Goal: Transaction & Acquisition: Purchase product/service

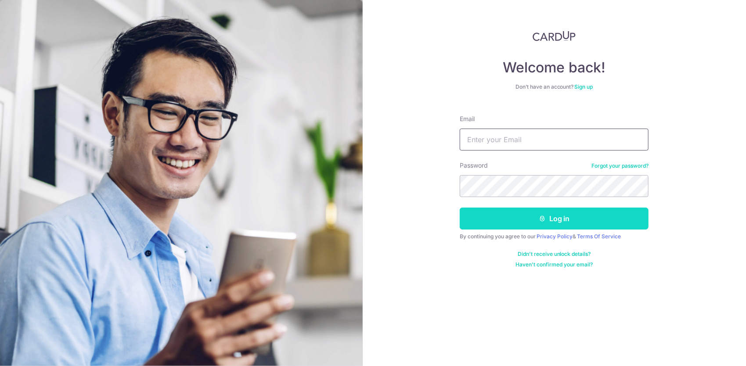
type input "[PERSON_NAME][EMAIL_ADDRESS][DOMAIN_NAME]"
click at [513, 225] on button "Log in" at bounding box center [554, 219] width 189 height 22
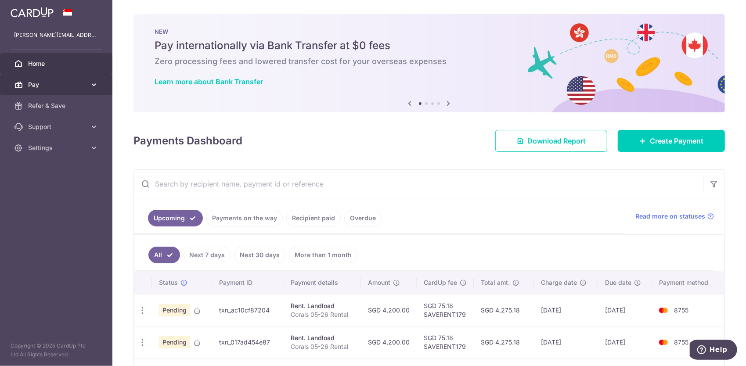
click at [41, 82] on span "Pay" at bounding box center [57, 84] width 58 height 9
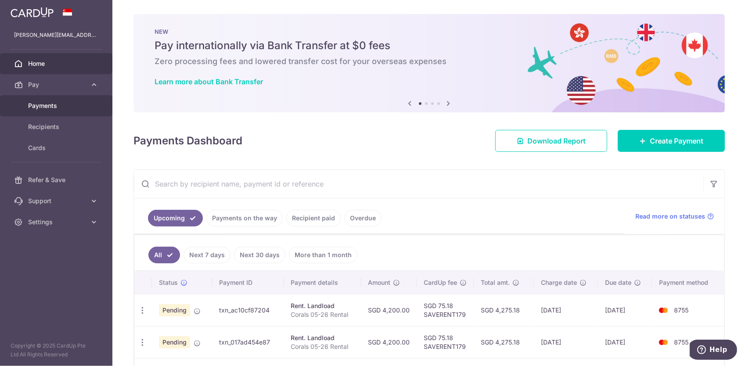
click at [47, 102] on span "Payments" at bounding box center [57, 105] width 58 height 9
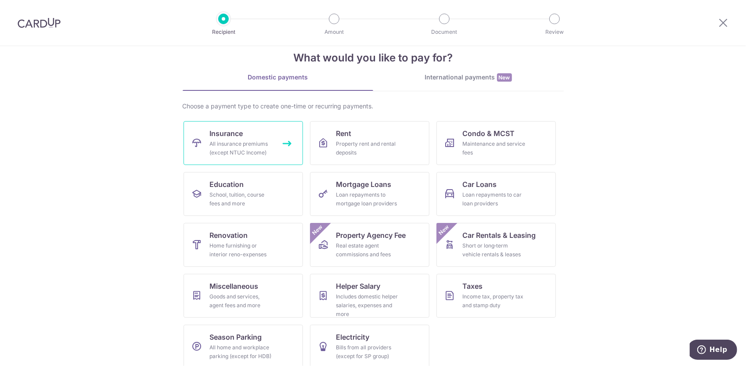
scroll to position [26, 0]
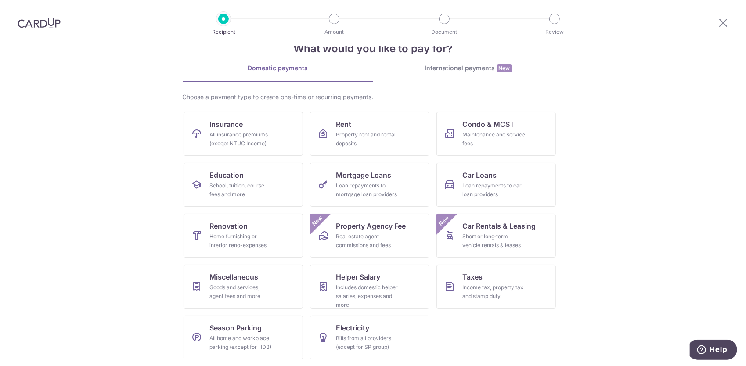
click at [716, 21] on div at bounding box center [724, 23] width 46 height 46
click at [718, 21] on div at bounding box center [724, 23] width 46 height 46
click at [724, 22] on icon at bounding box center [723, 22] width 11 height 11
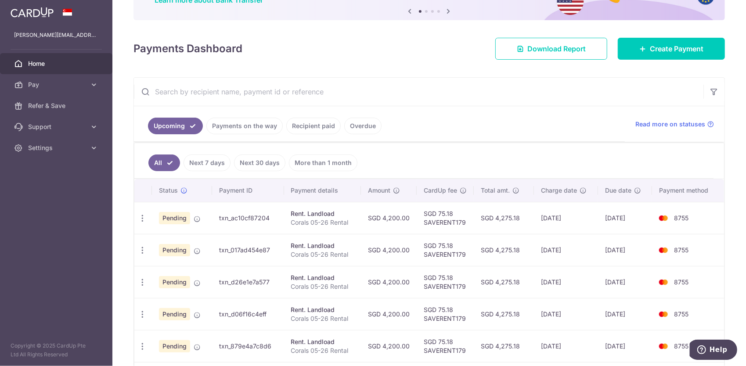
scroll to position [78, 0]
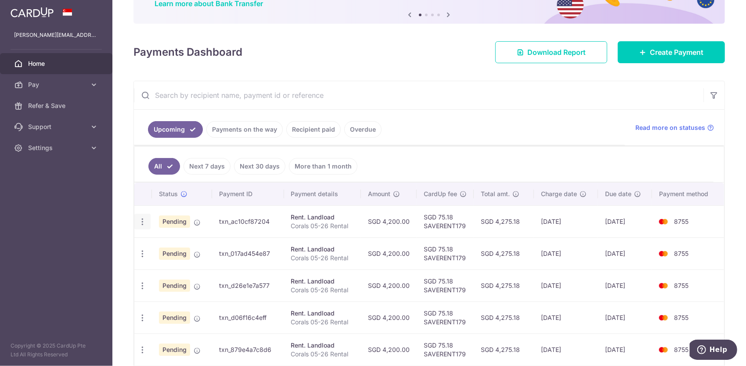
click at [139, 220] on icon "button" at bounding box center [142, 221] width 9 height 9
click at [179, 245] on span "Update payment" at bounding box center [189, 246] width 60 height 11
radio input "true"
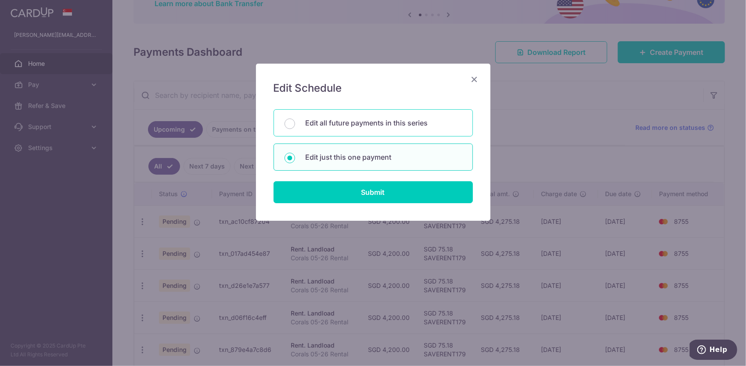
click at [349, 127] on p "Edit all future payments in this series" at bounding box center [384, 123] width 156 height 11
click at [295, 127] on input "Edit all future payments in this series" at bounding box center [290, 124] width 11 height 11
click at [365, 162] on div "Edit just this one payment" at bounding box center [373, 157] width 199 height 27
radio input "false"
radio input "true"
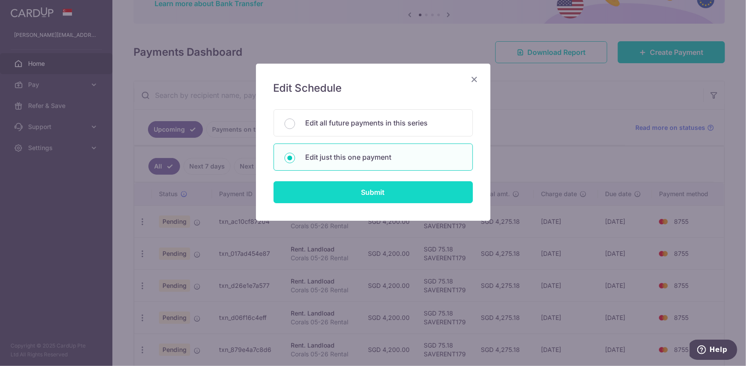
click at [368, 188] on input "Submit" at bounding box center [373, 192] width 199 height 22
radio input "true"
type input "4,200.00"
type input "18/09/2025"
type input "Corals 05-26 Rental"
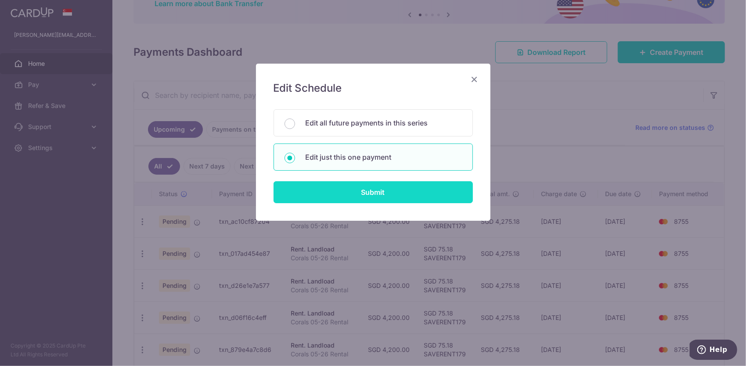
type input "SAVERENT179"
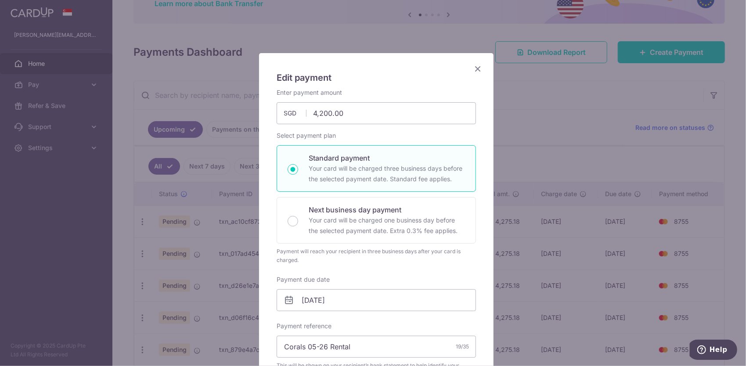
scroll to position [0, 0]
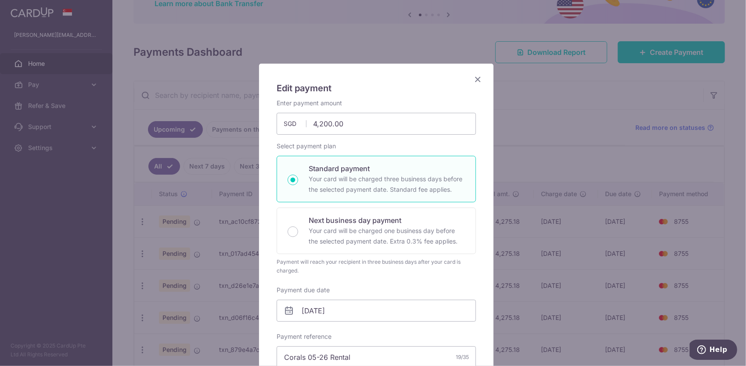
click at [477, 76] on icon "Close" at bounding box center [478, 79] width 11 height 11
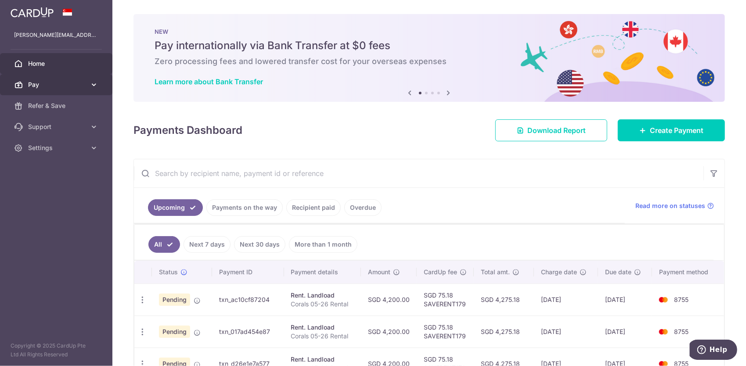
click at [94, 86] on icon at bounding box center [94, 84] width 9 height 9
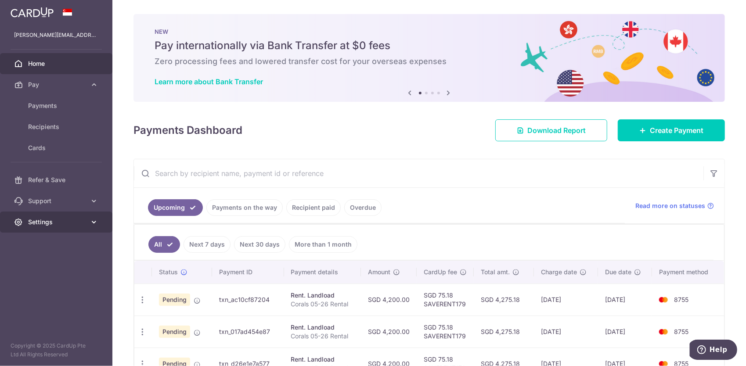
click at [67, 220] on span "Settings" at bounding box center [57, 222] width 58 height 9
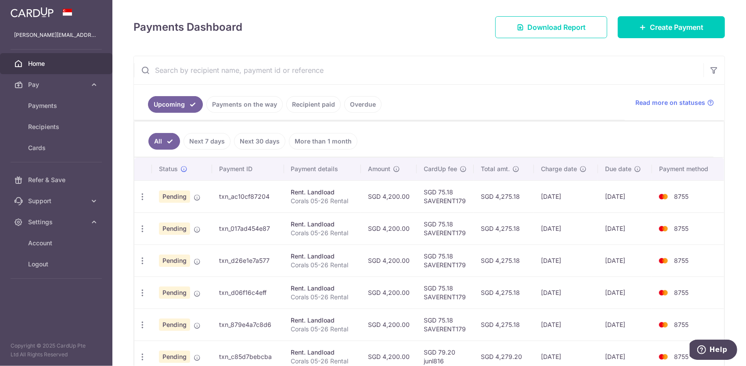
scroll to position [122, 0]
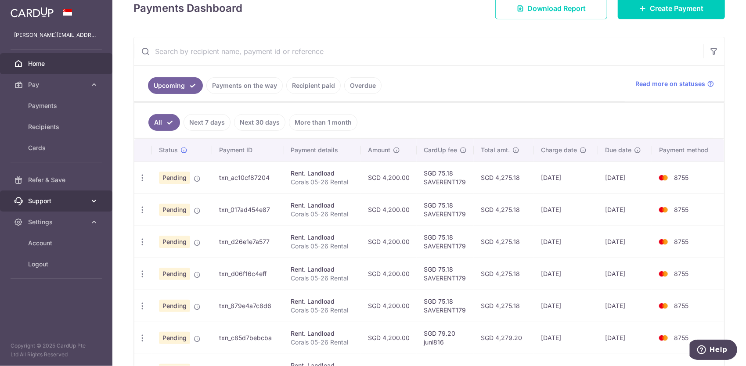
click at [47, 203] on span "Support" at bounding box center [57, 201] width 58 height 9
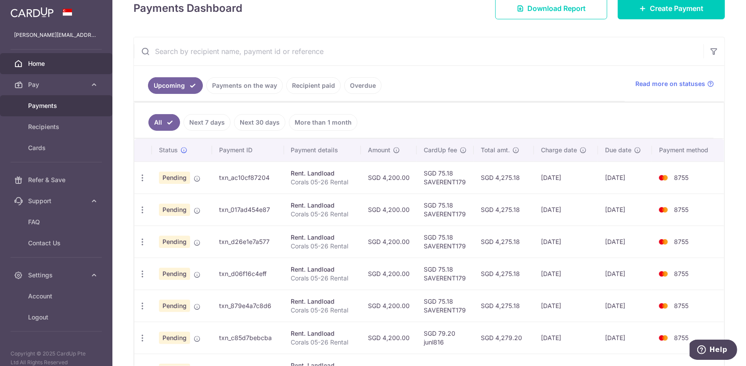
click at [53, 106] on span "Payments" at bounding box center [57, 105] width 58 height 9
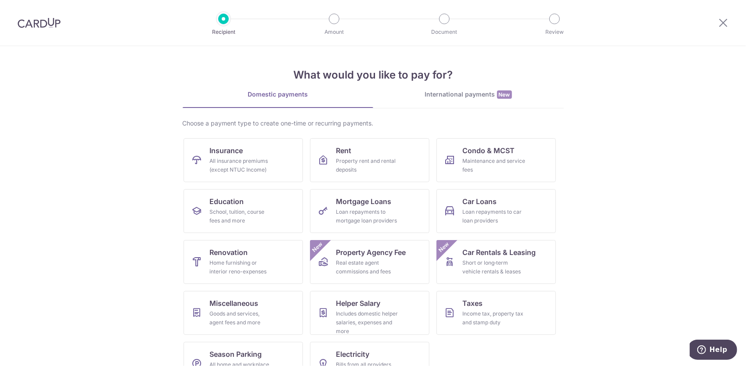
click at [440, 99] on div "International payments New" at bounding box center [468, 94] width 191 height 9
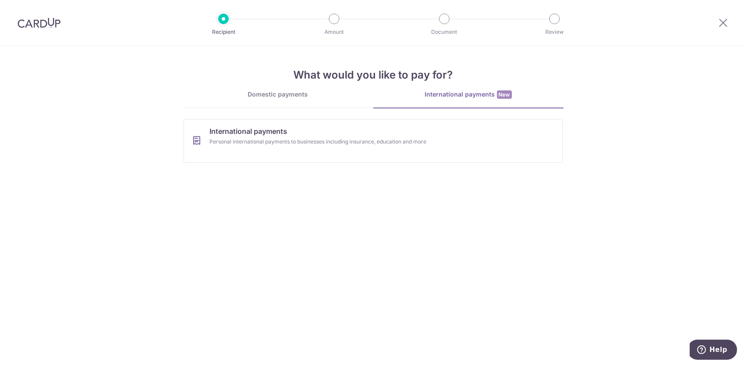
click at [292, 108] on li "Domestic payments" at bounding box center [278, 99] width 191 height 18
click at [291, 99] on link "Domestic payments" at bounding box center [278, 99] width 191 height 18
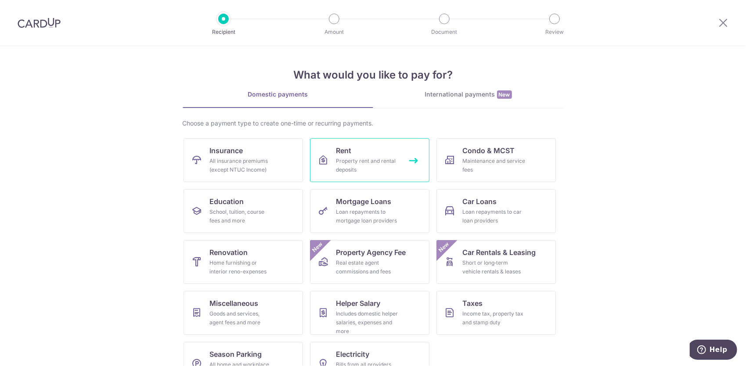
click at [371, 155] on link "Rent Property rent and rental deposits" at bounding box center [369, 160] width 119 height 44
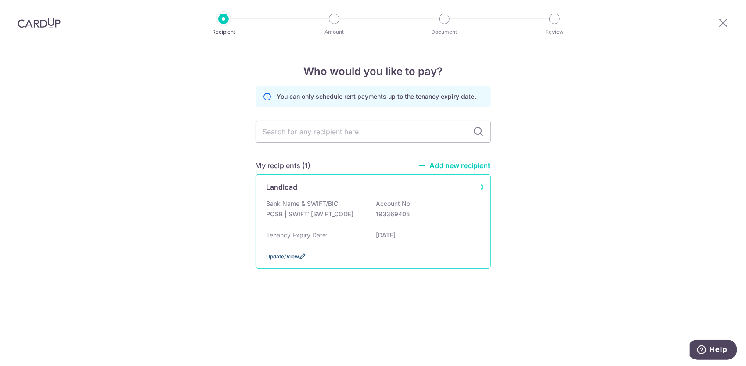
click at [283, 256] on span "Update/View" at bounding box center [283, 256] width 33 height 7
click at [286, 256] on span "Update/View" at bounding box center [283, 256] width 33 height 7
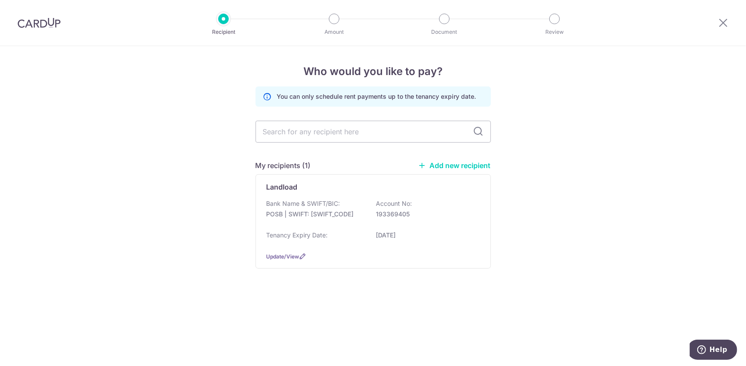
click at [447, 167] on link "Add new recipient" at bounding box center [455, 165] width 72 height 9
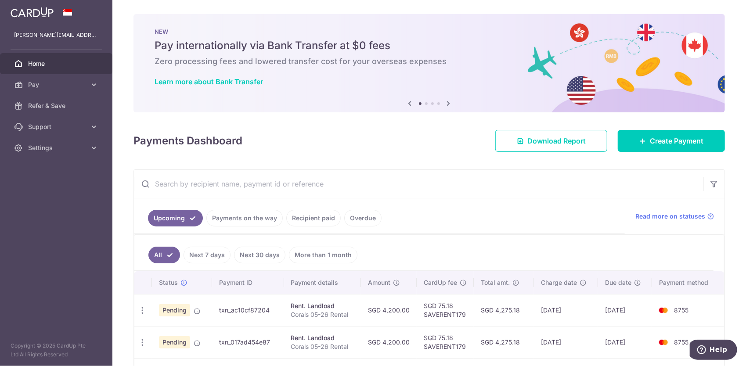
click at [447, 104] on icon at bounding box center [449, 103] width 11 height 11
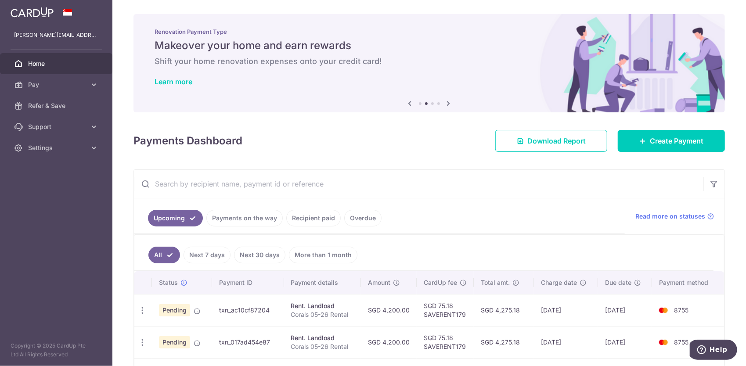
click at [447, 104] on icon at bounding box center [449, 103] width 11 height 11
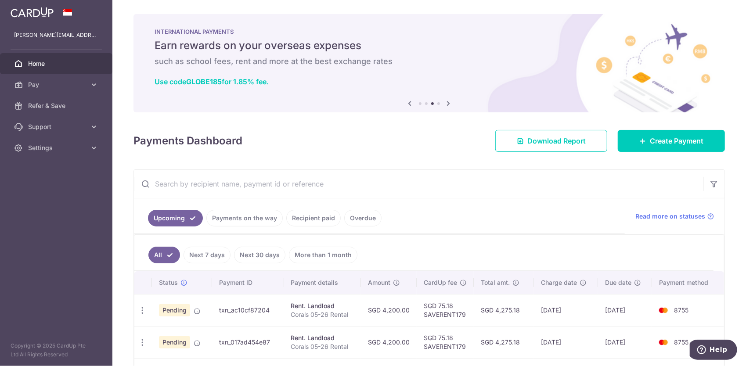
click at [447, 104] on icon at bounding box center [449, 103] width 11 height 11
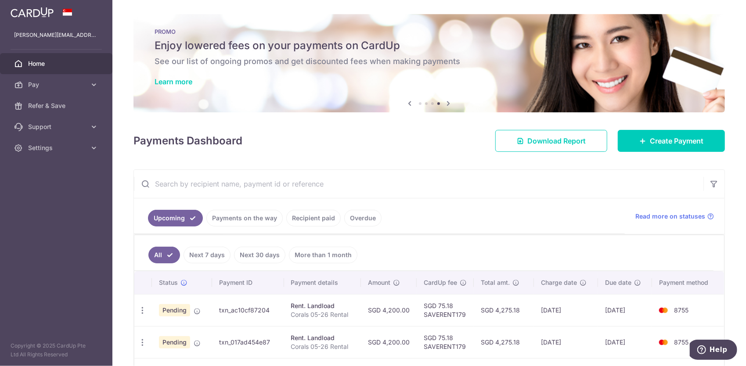
click at [447, 104] on icon at bounding box center [449, 103] width 11 height 11
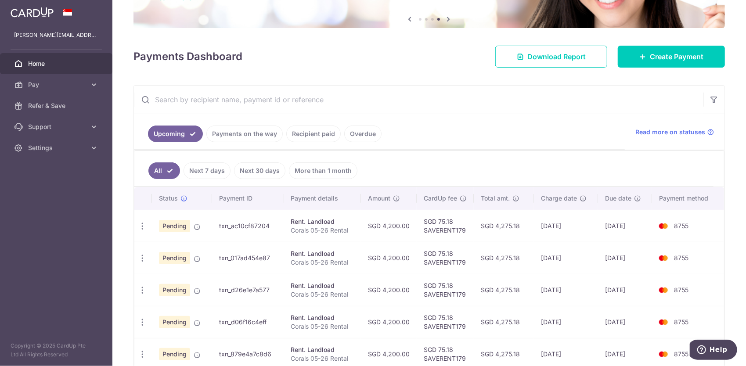
scroll to position [132, 0]
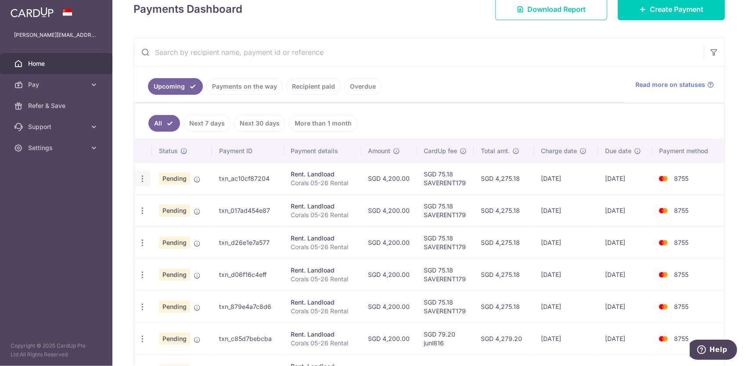
click at [141, 179] on icon "button" at bounding box center [142, 178] width 9 height 9
click at [174, 241] on span "Upload doc" at bounding box center [189, 246] width 60 height 11
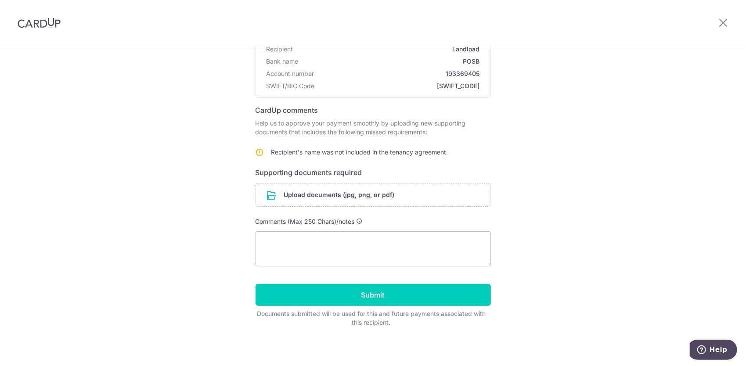
scroll to position [89, 0]
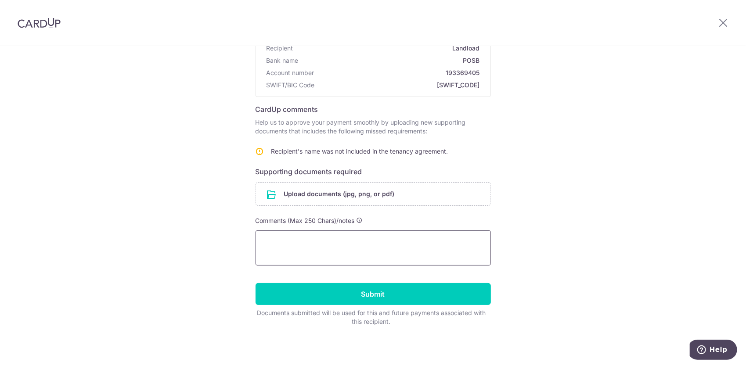
click at [298, 240] on textarea at bounding box center [373, 248] width 235 height 35
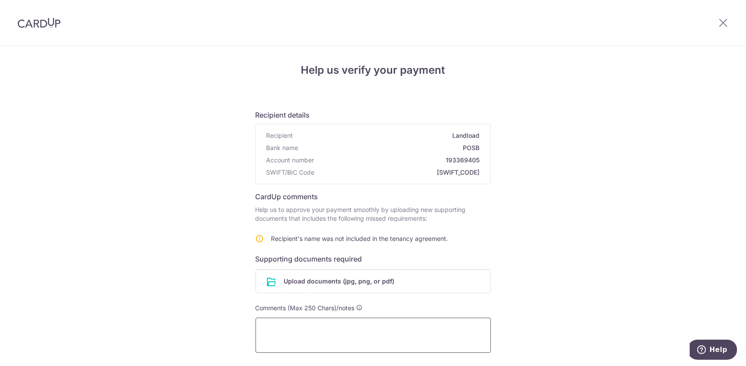
scroll to position [0, 0]
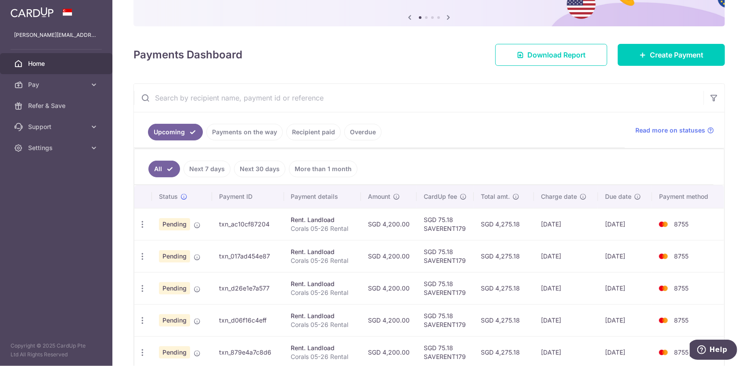
scroll to position [132, 0]
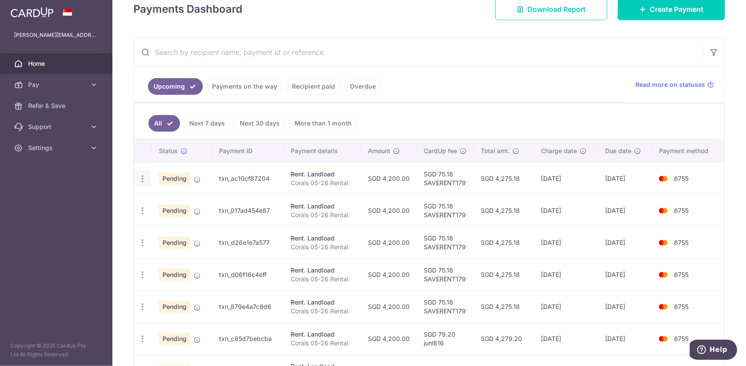
click at [141, 177] on icon "button" at bounding box center [142, 178] width 9 height 9
click at [182, 244] on span "Upload doc" at bounding box center [189, 246] width 60 height 11
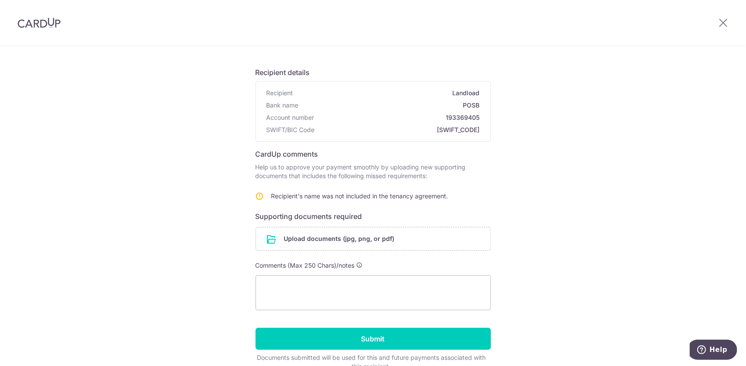
scroll to position [88, 0]
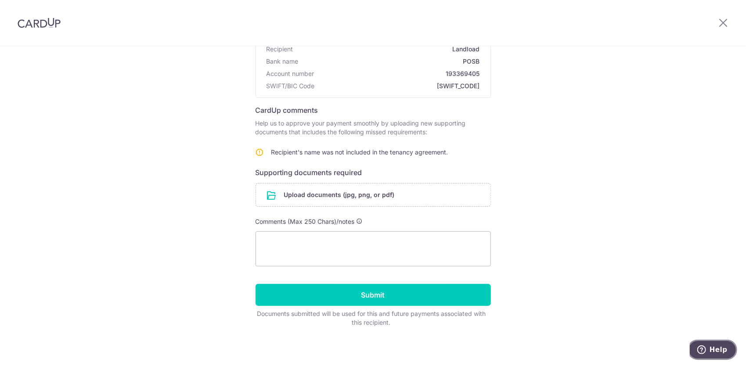
click at [715, 346] on span "Help" at bounding box center [718, 350] width 18 height 8
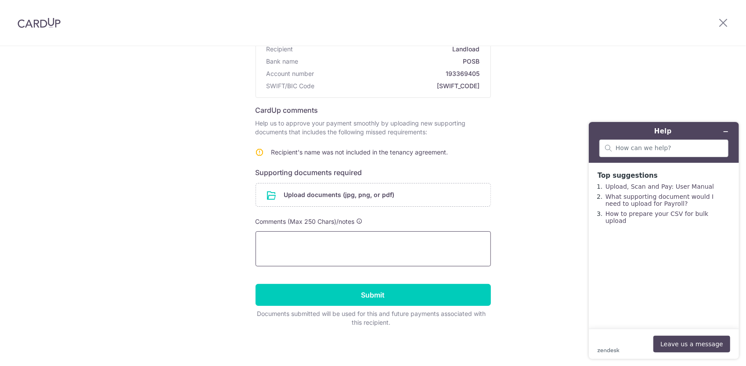
click at [300, 256] on textarea at bounding box center [373, 248] width 235 height 35
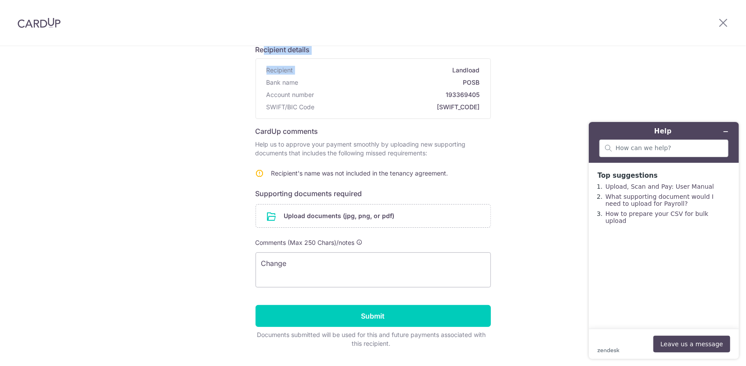
scroll to position [57, 0]
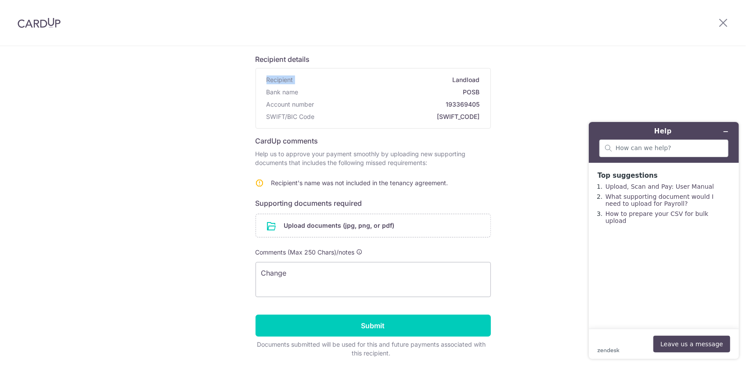
drag, startPoint x: 293, startPoint y: 50, endPoint x: 254, endPoint y: 73, distance: 45.7
click at [256, 73] on div "Recipient Landload Bank name POSB Account number 193369405 SWIFT/BIC Code DBSSS…" at bounding box center [373, 99] width 235 height 60
copy p "Recipient"
click at [334, 277] on textarea "Change" at bounding box center [373, 279] width 235 height 35
paste textarea "Recipient"
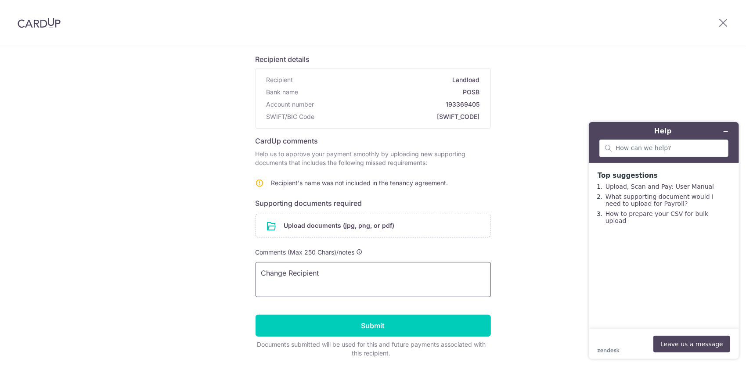
click at [334, 273] on textarea "Change Recipient" at bounding box center [373, 279] width 235 height 35
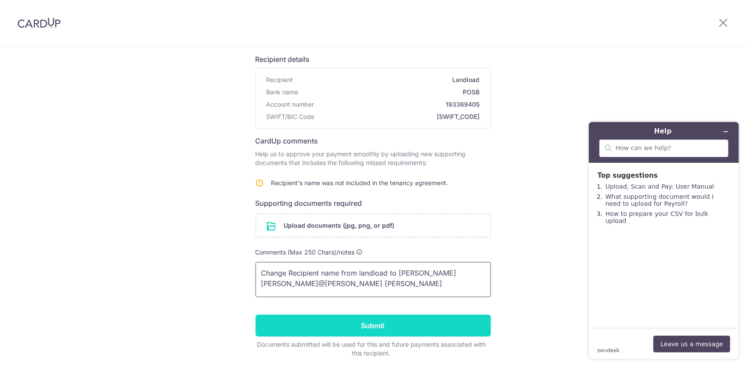
type textarea "Change Recipient name from landload to RAUT SNEHAL PRADEEP@NITHYA RAMYA"
click at [393, 330] on input "Submit" at bounding box center [373, 326] width 235 height 22
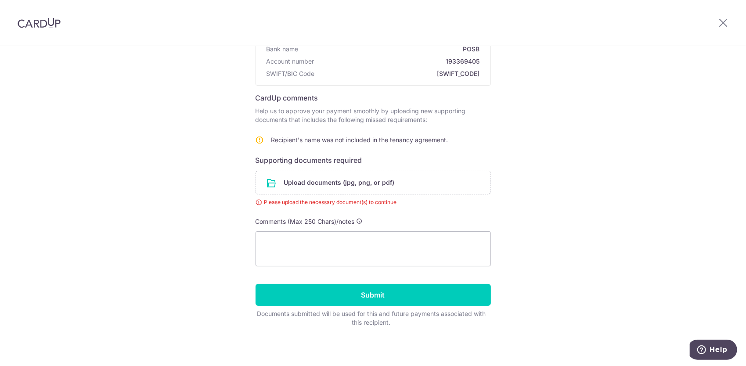
scroll to position [101, 0]
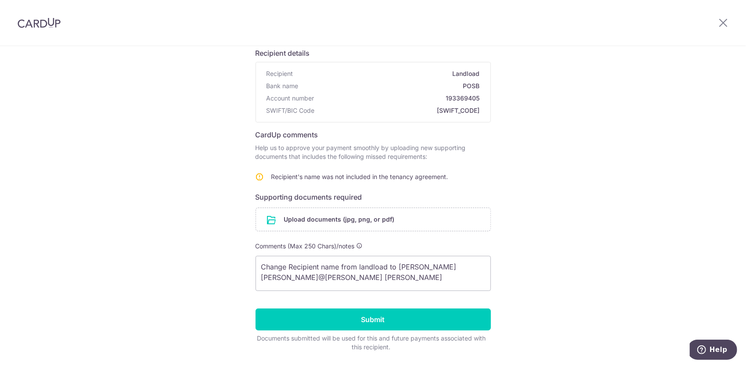
scroll to position [45, 0]
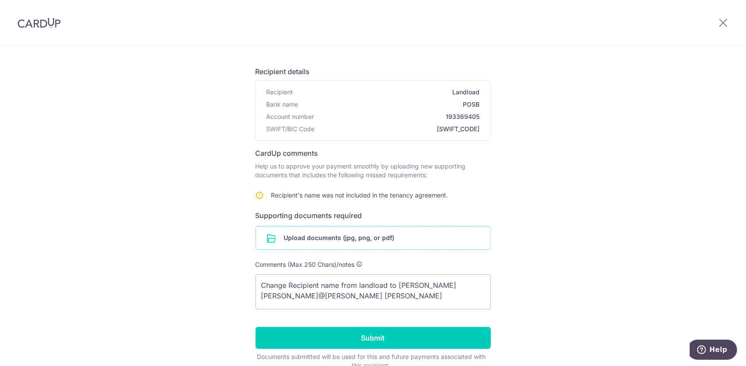
click at [328, 235] on input "file" at bounding box center [373, 238] width 235 height 23
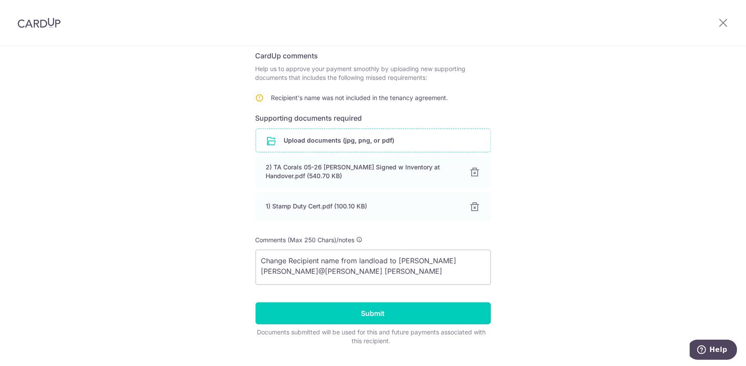
scroll to position [162, 0]
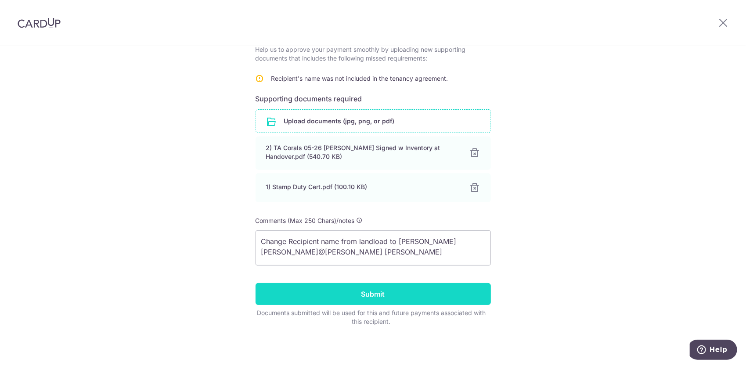
click at [392, 295] on input "Submit" at bounding box center [373, 294] width 235 height 22
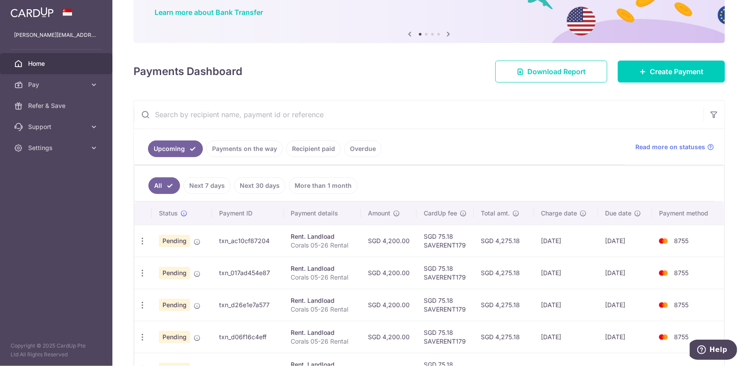
scroll to position [88, 0]
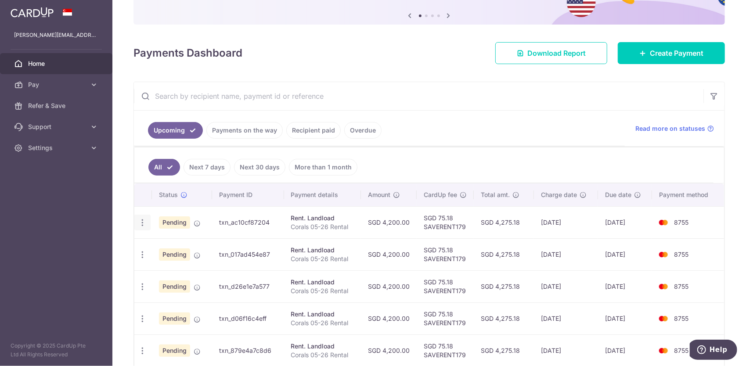
click at [142, 225] on div "Update payment Cancel payment Upload doc" at bounding box center [142, 223] width 16 height 16
click at [141, 218] on icon "button" at bounding box center [142, 222] width 9 height 9
click at [171, 246] on span "Update payment" at bounding box center [189, 247] width 60 height 11
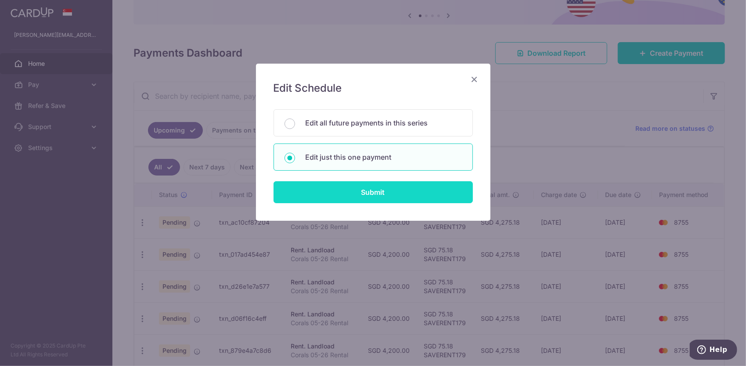
click at [327, 183] on input "Submit" at bounding box center [373, 192] width 199 height 22
type input "4,200.00"
radio input "true"
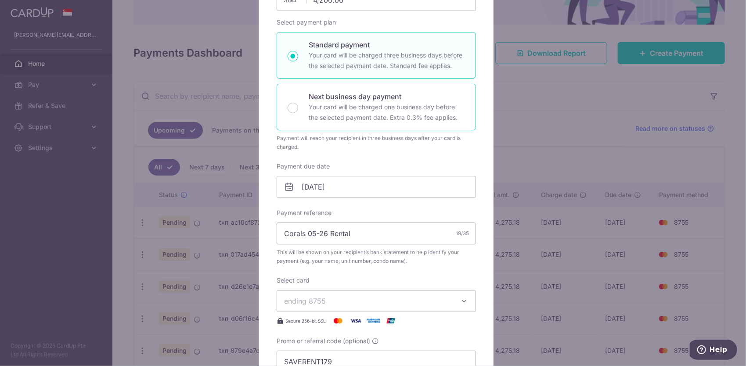
scroll to position [0, 0]
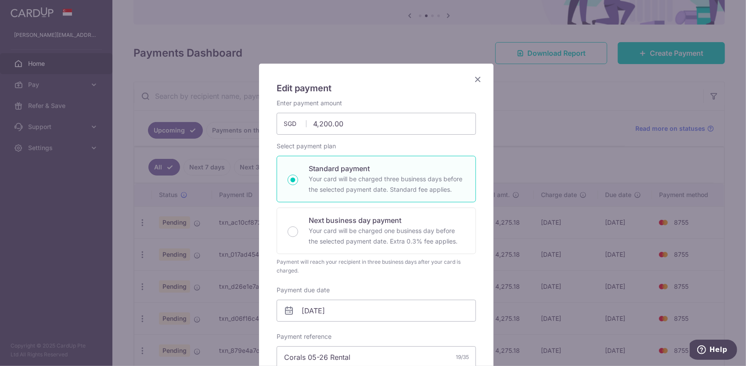
click at [476, 81] on icon "Close" at bounding box center [478, 79] width 11 height 11
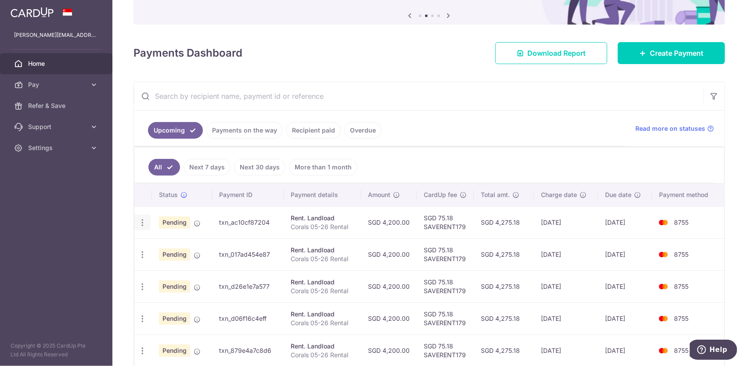
click at [144, 218] on icon "button" at bounding box center [142, 222] width 9 height 9
click at [170, 289] on span "Upload doc" at bounding box center [189, 290] width 60 height 11
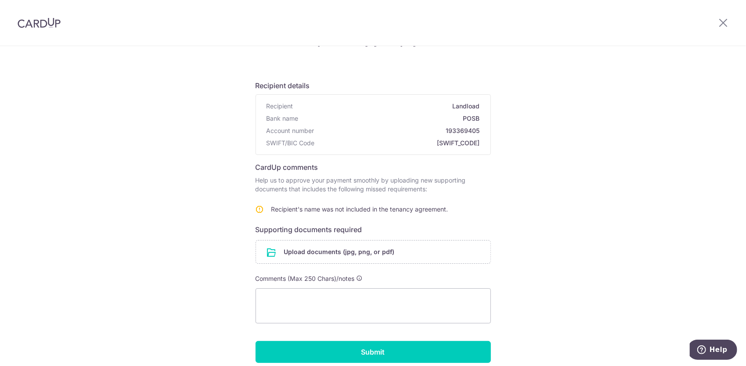
scroll to position [44, 0]
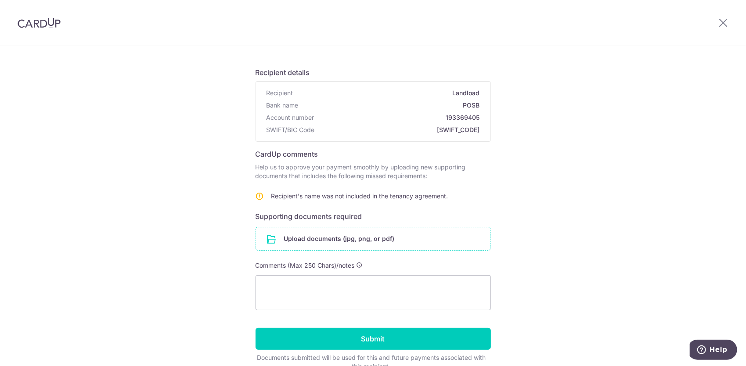
click at [370, 240] on input "file" at bounding box center [373, 239] width 235 height 23
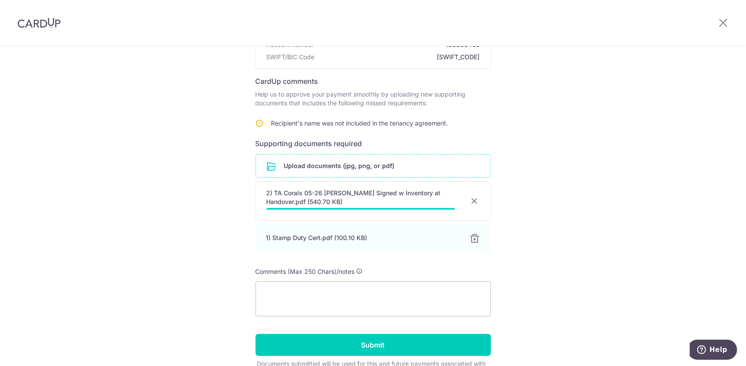
scroll to position [132, 0]
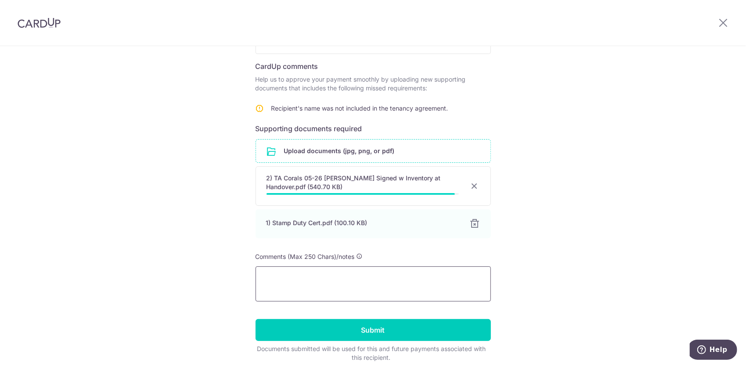
click at [315, 278] on textarea at bounding box center [373, 284] width 235 height 35
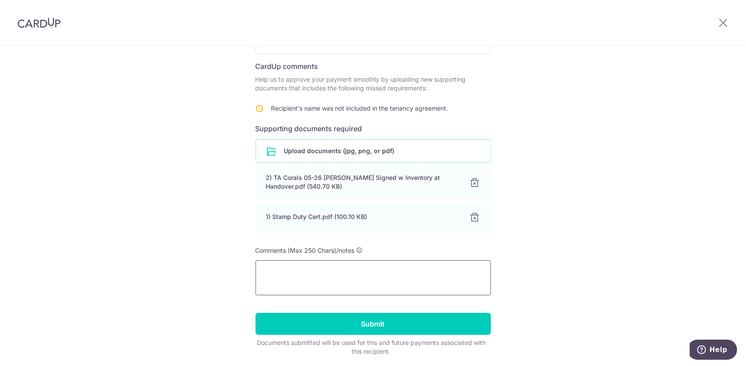
type textarea "Y"
click at [479, 278] on textarea "Change Payee name from landload to [PERSON_NAME] [PERSON_NAME] [PERSON_NAME]" at bounding box center [373, 277] width 235 height 35
click at [478, 271] on textarea "Change Payee name from landload to [PERSON_NAME] [PERSON_NAME] [PERSON_NAME]" at bounding box center [373, 277] width 235 height 35
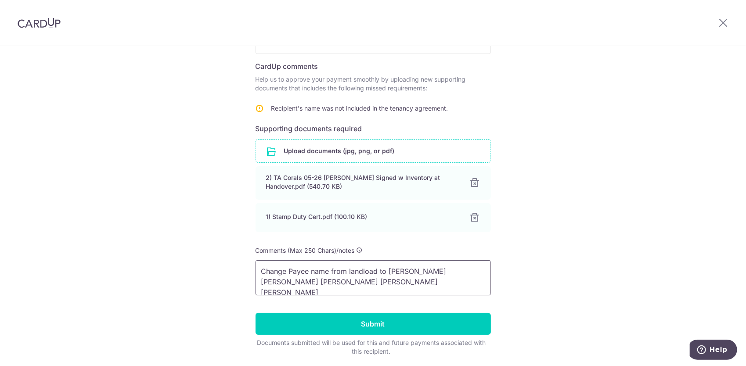
click at [469, 269] on textarea "Change Payee name from landload to [PERSON_NAME] [PERSON_NAME] [PERSON_NAME] [P…" at bounding box center [373, 277] width 235 height 35
click at [468, 270] on textarea "Change Payee name from landload to [PERSON_NAME] [PERSON_NAME] [PERSON_NAME] [P…" at bounding box center [373, 277] width 235 height 35
type textarea "Change Payee name from landload to [PERSON_NAME] [PERSON_NAME] [PERSON_NAME] # …"
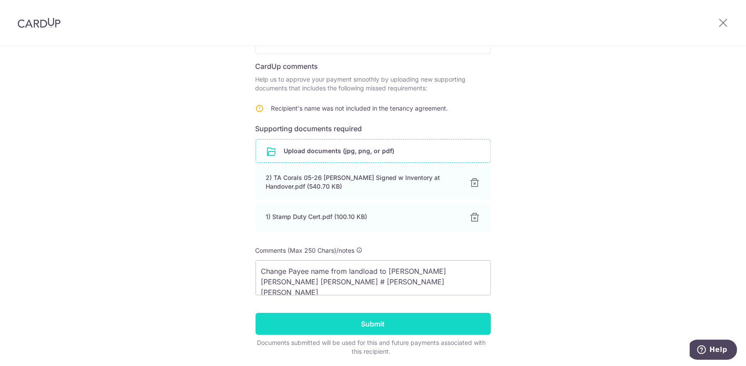
drag, startPoint x: 413, startPoint y: 307, endPoint x: 415, endPoint y: 315, distance: 7.6
click at [413, 310] on form "Recipient details Recipient Landload Bank name POSB Account number 193369405 SW…" at bounding box center [373, 164] width 235 height 384
click at [415, 324] on input "Submit" at bounding box center [373, 324] width 235 height 22
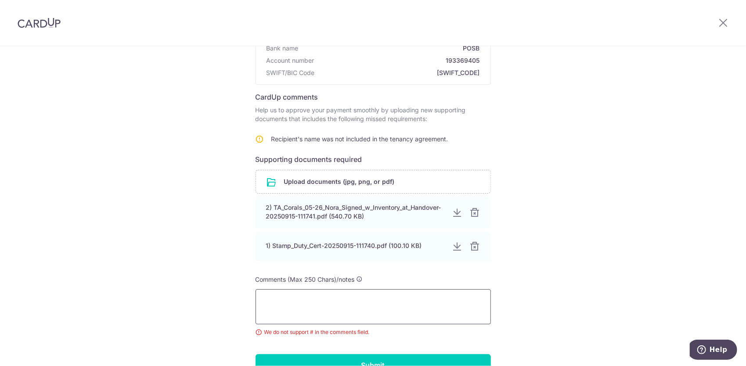
click at [386, 311] on textarea at bounding box center [373, 306] width 235 height 35
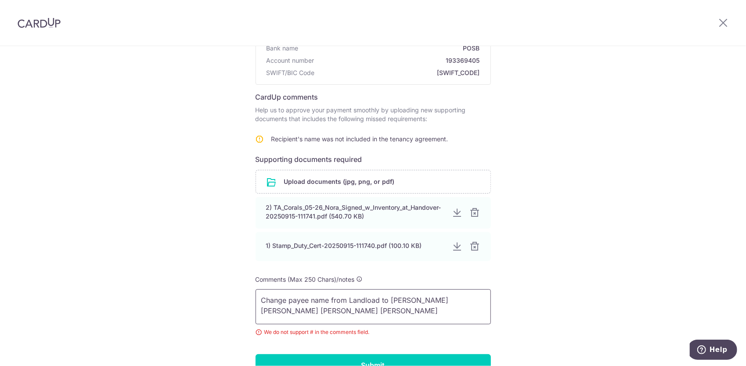
scroll to position [172, 0]
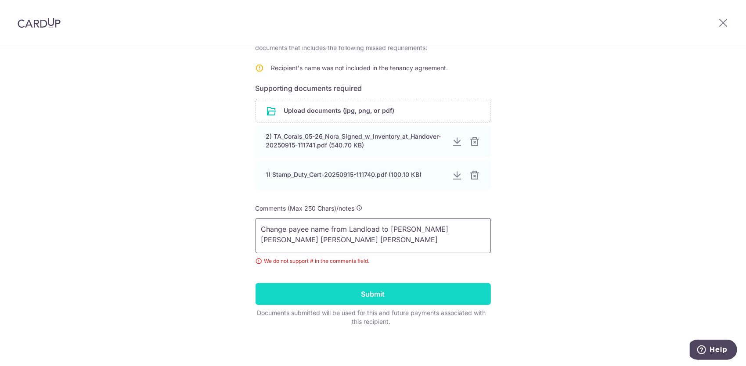
type textarea "Change payee name from Landload to RAUT SNEHAL PRADEEP NITHYA RAMYA"
click at [393, 301] on input "Submit" at bounding box center [373, 294] width 235 height 22
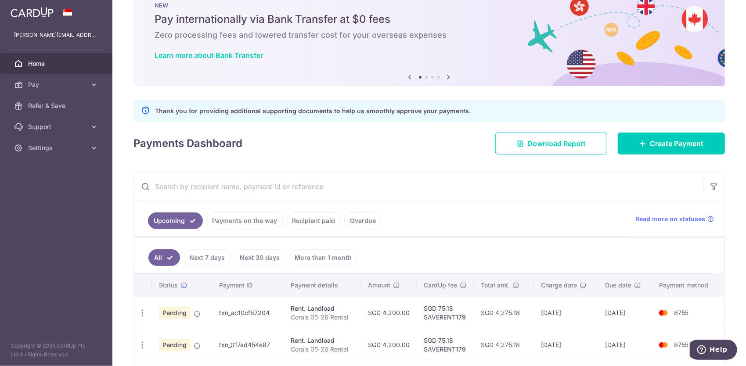
scroll to position [44, 0]
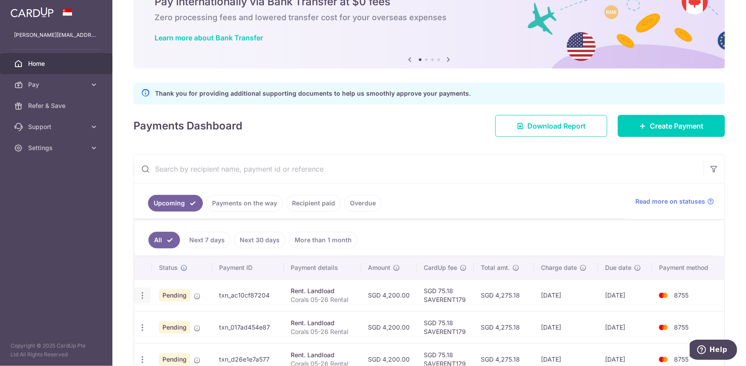
click at [141, 293] on icon "button" at bounding box center [142, 295] width 9 height 9
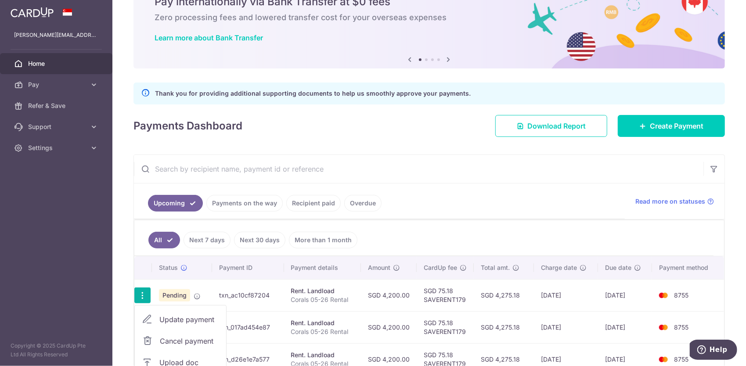
click at [180, 358] on span "Upload doc" at bounding box center [189, 363] width 60 height 11
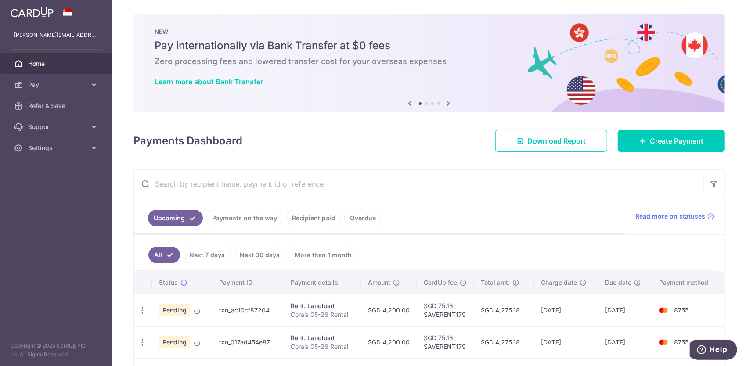
scroll to position [44, 0]
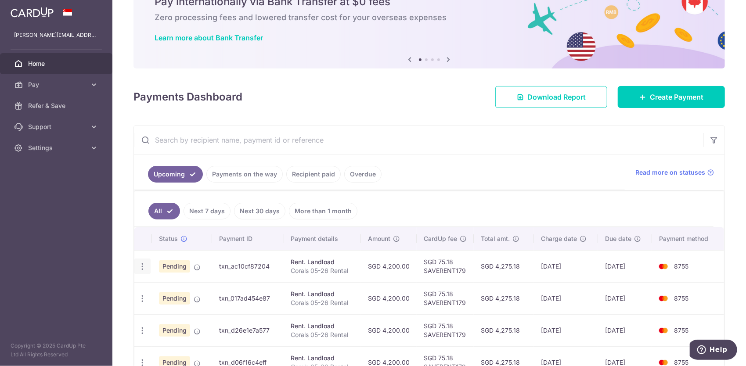
click at [144, 267] on icon "button" at bounding box center [142, 266] width 9 height 9
click at [179, 329] on span "Upload doc" at bounding box center [189, 334] width 60 height 11
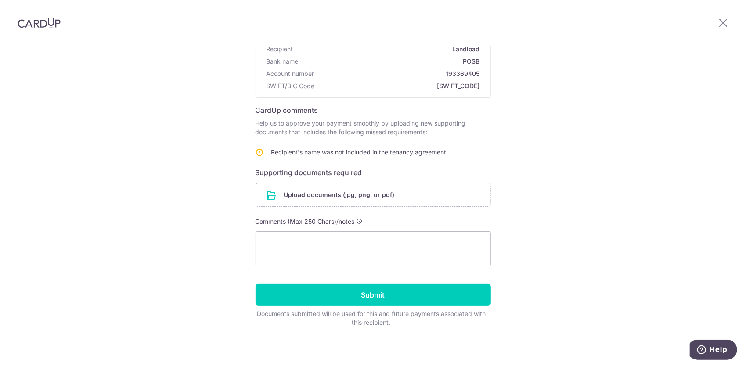
scroll to position [89, 0]
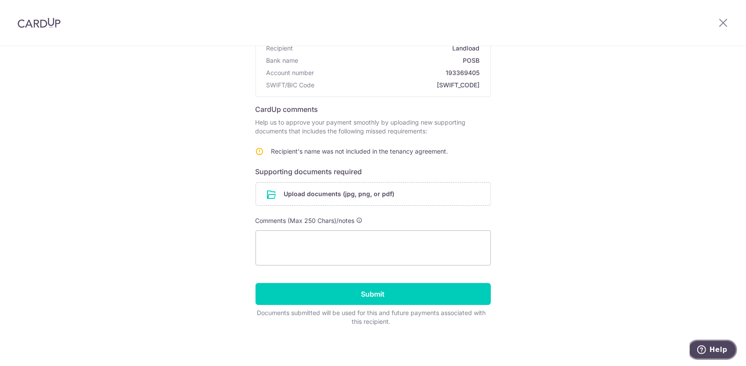
click at [718, 350] on span "Help" at bounding box center [718, 350] width 18 height 8
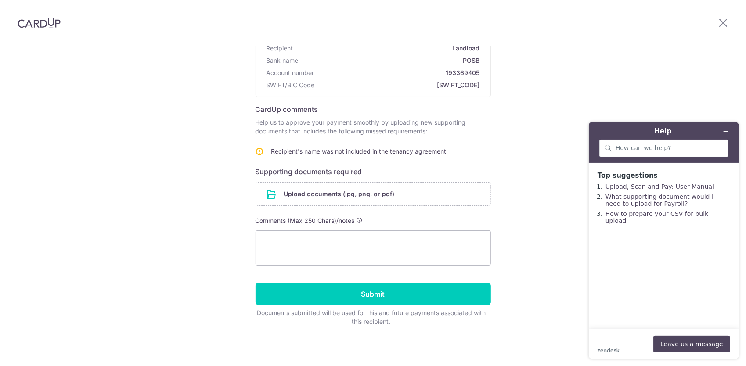
click at [620, 336] on div "zendesk .cls-1{fill:#03363d;} Leave us a message" at bounding box center [663, 344] width 133 height 17
click at [623, 341] on div "zendesk .cls-1{fill:#03363d;} Leave us a message" at bounding box center [663, 344] width 133 height 17
click at [623, 346] on div "zendesk .cls-1{fill:#03363d;} Leave us a message" at bounding box center [663, 344] width 133 height 17
click at [562, 284] on div "Help us verify your payment Recipient details Recipient Landload Bank name POSB…" at bounding box center [373, 162] width 746 height 410
click at [726, 129] on icon "Minimise widget" at bounding box center [725, 131] width 6 height 6
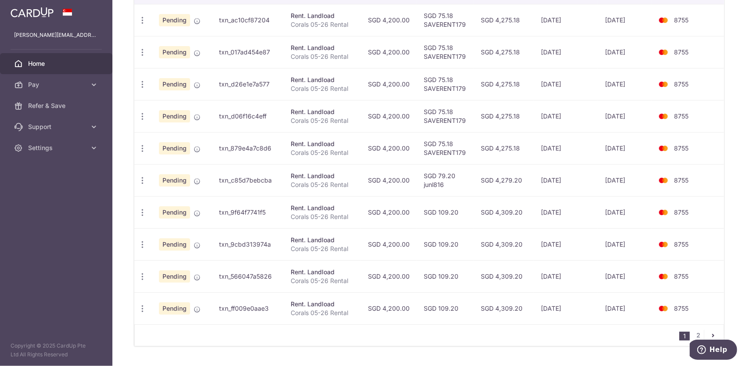
scroll to position [308, 0]
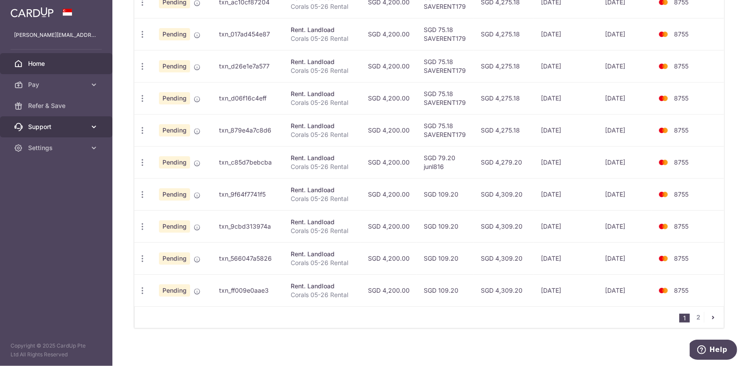
click at [98, 127] on icon at bounding box center [94, 127] width 9 height 9
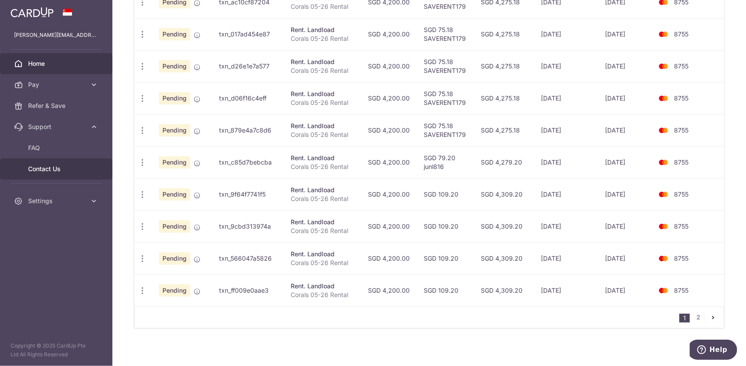
click at [61, 169] on span "Contact Us" at bounding box center [57, 169] width 58 height 9
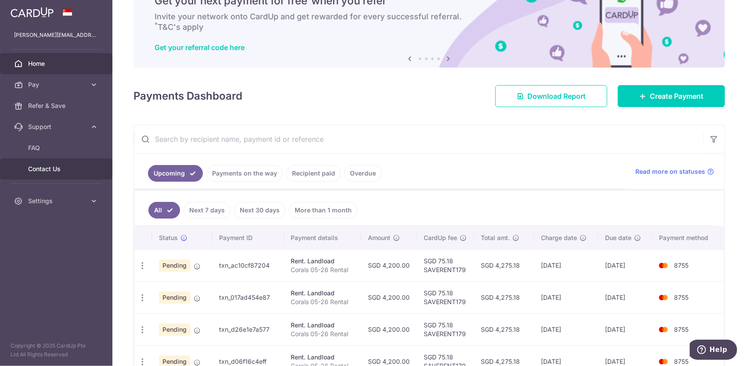
scroll to position [0, 0]
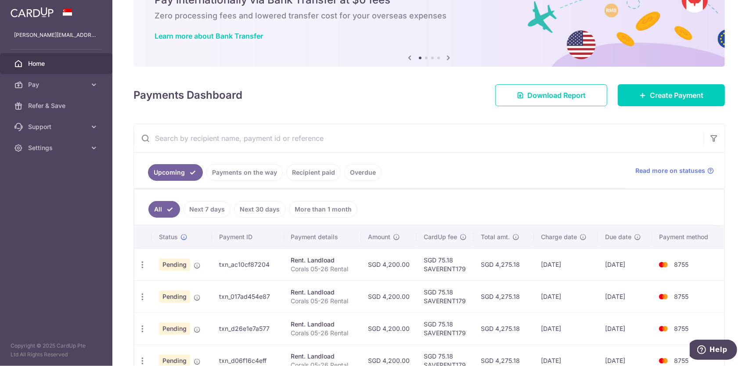
scroll to position [88, 0]
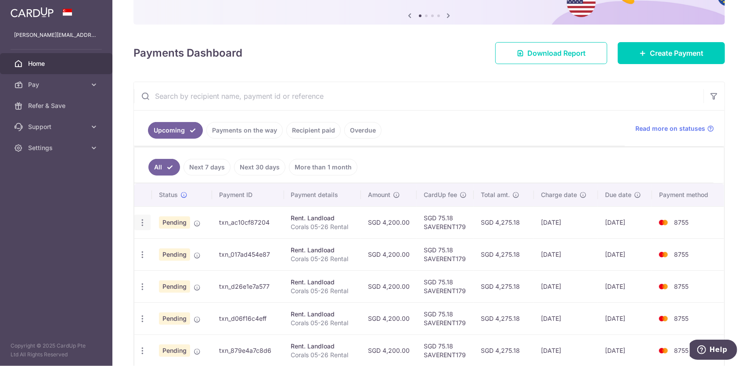
click at [140, 223] on icon "button" at bounding box center [142, 222] width 9 height 9
click at [175, 285] on span "Upload doc" at bounding box center [189, 290] width 60 height 11
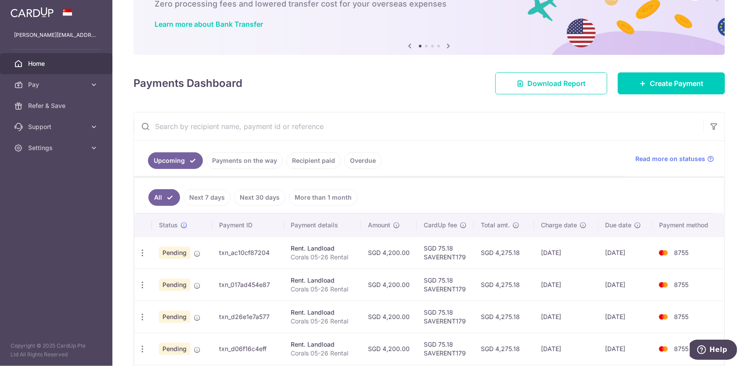
scroll to position [44, 0]
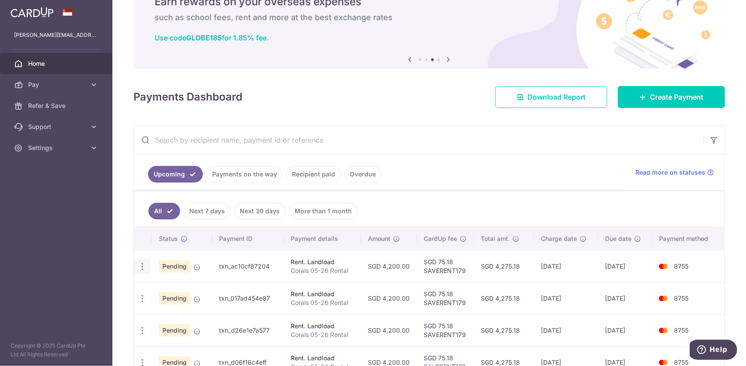
click at [141, 267] on icon "button" at bounding box center [142, 266] width 9 height 9
click at [201, 329] on span "Upload doc" at bounding box center [189, 334] width 60 height 11
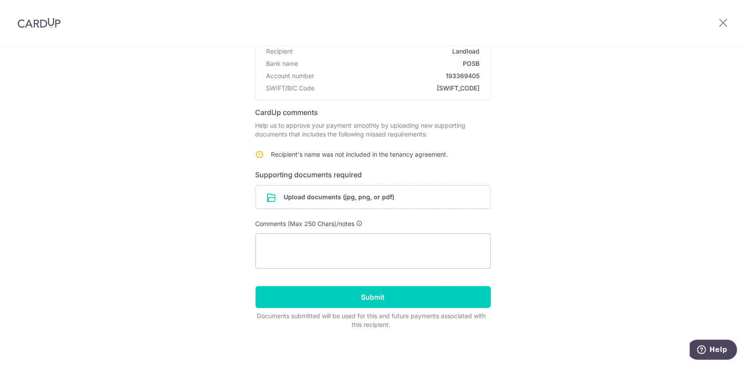
scroll to position [88, 0]
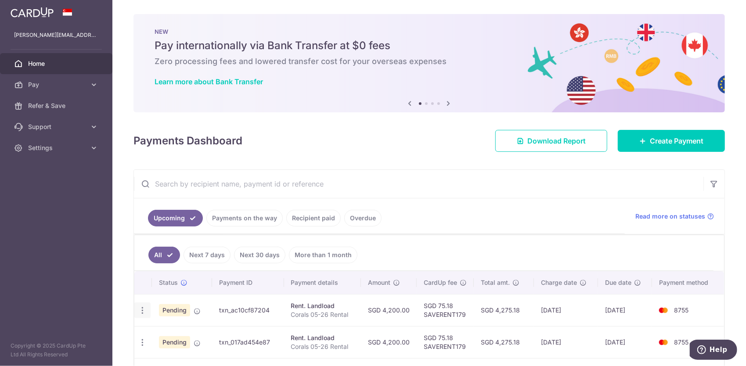
click at [145, 313] on icon "button" at bounding box center [142, 310] width 9 height 9
click at [180, 331] on span "Update payment" at bounding box center [189, 334] width 60 height 11
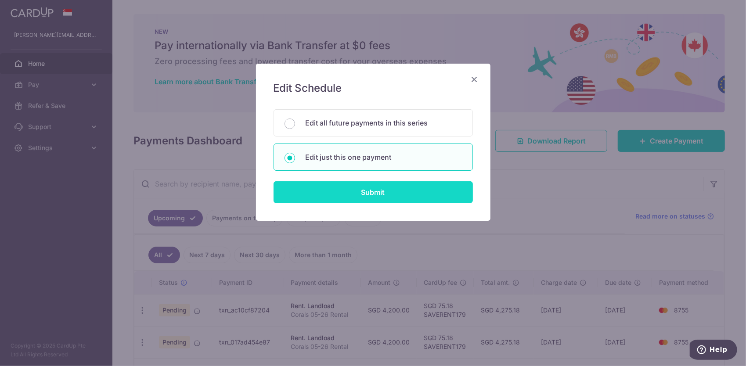
click at [322, 189] on input "Submit" at bounding box center [373, 192] width 199 height 22
radio input "true"
type input "4,200.00"
type input "[DATE]"
type input "Corals 05-26 Rental"
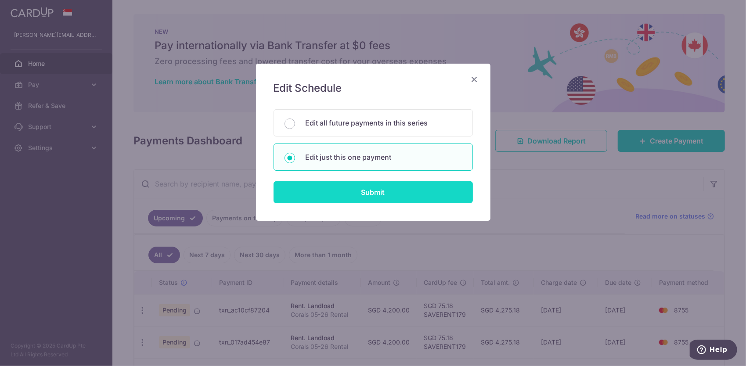
type input "SAVERENT179"
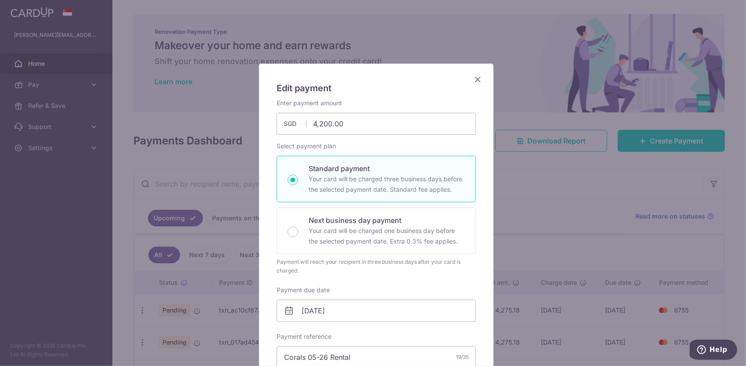
click at [473, 78] on icon "Close" at bounding box center [478, 79] width 11 height 11
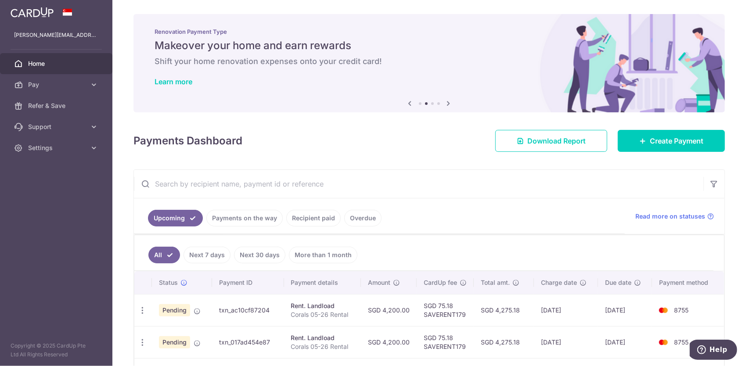
scroll to position [44, 0]
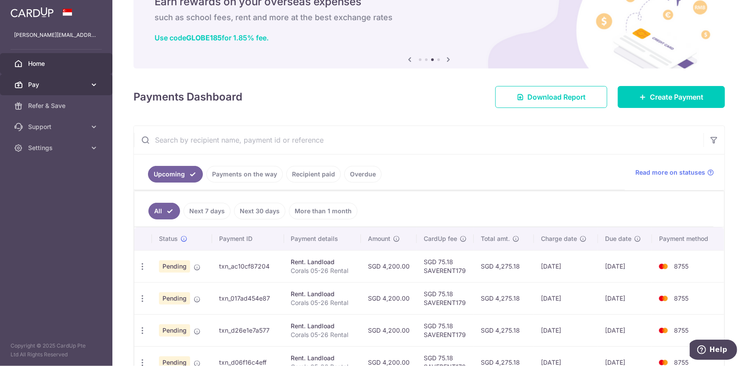
click at [85, 84] on span "Pay" at bounding box center [57, 84] width 58 height 9
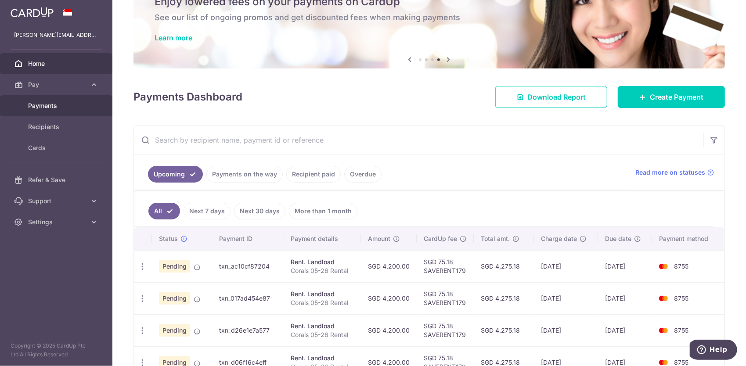
click at [53, 104] on span "Payments" at bounding box center [57, 105] width 58 height 9
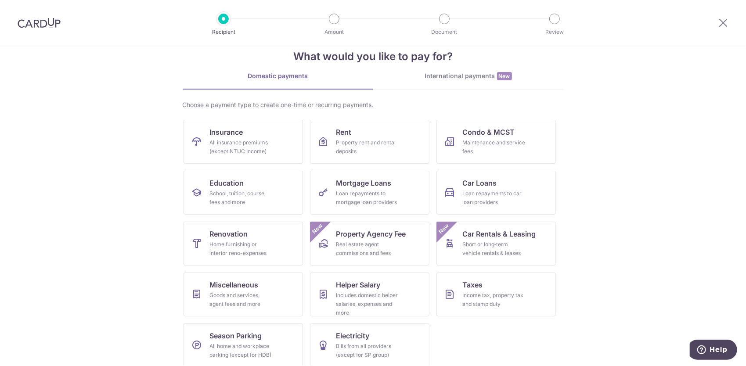
scroll to position [26, 0]
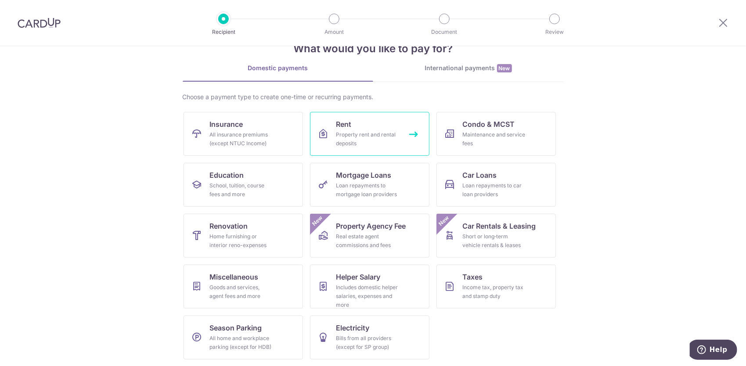
click at [346, 141] on div "Property rent and rental deposits" at bounding box center [367, 139] width 63 height 18
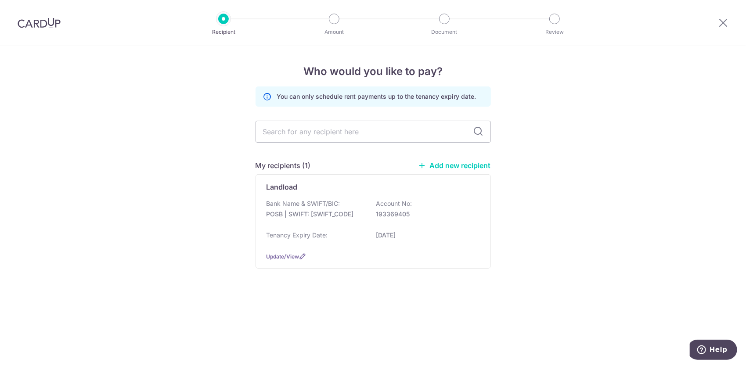
click at [451, 166] on link "Add new recipient" at bounding box center [455, 165] width 72 height 9
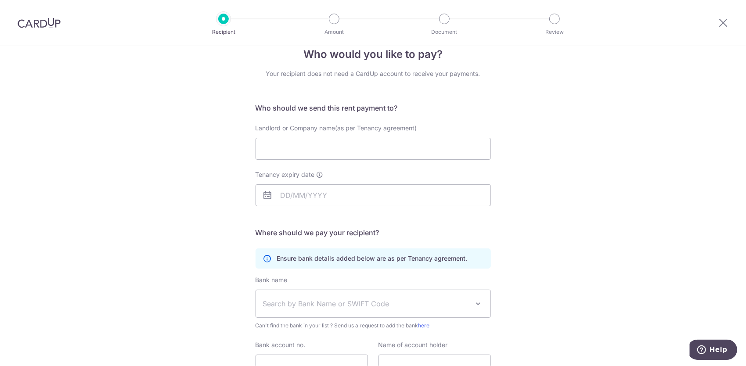
scroll to position [10, 0]
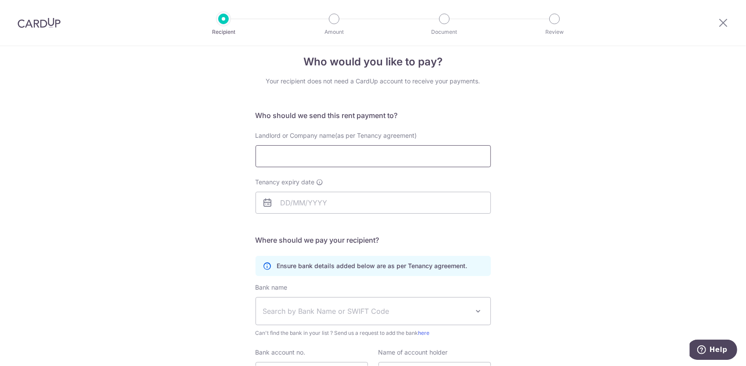
click at [308, 157] on input "Landlord or Company name(as per Tenancy agreement)" at bounding box center [373, 156] width 235 height 22
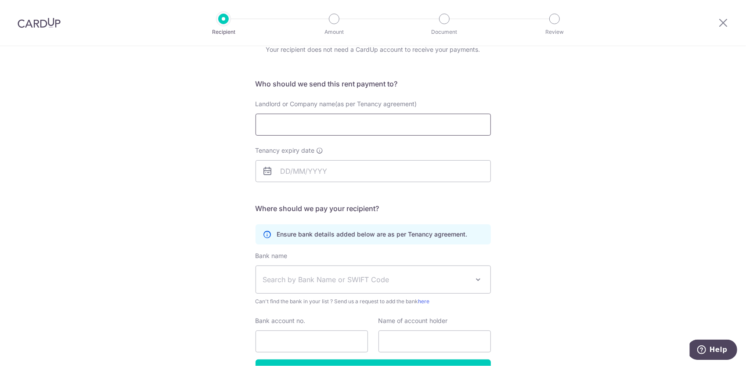
scroll to position [54, 0]
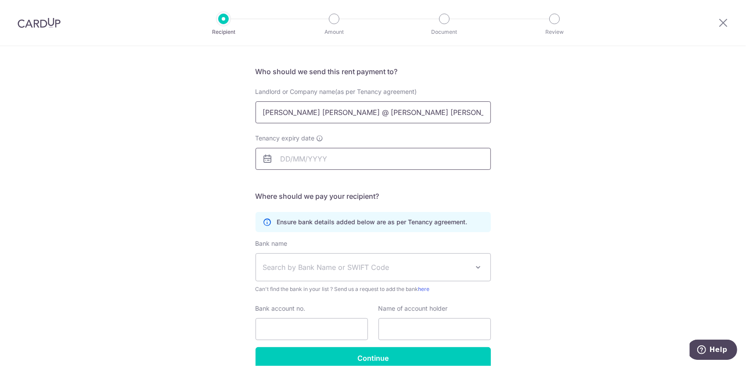
type input "RAUT SNEHAL PRADEEP @ NITHYA RAMYA"
click at [304, 162] on input "Tenancy expiry date" at bounding box center [373, 159] width 235 height 22
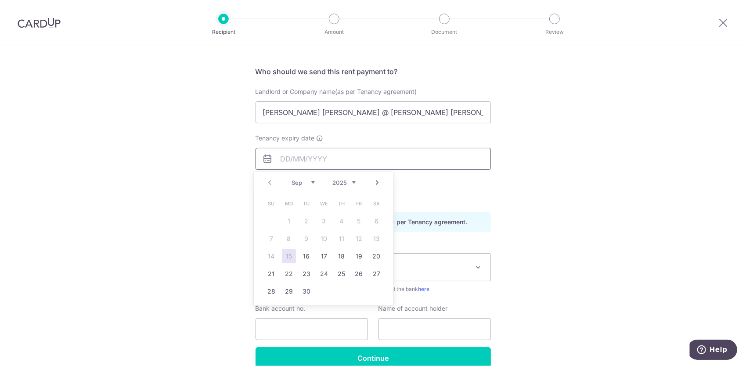
type input "17/05/2027"
type input "NITHA RAMYA"
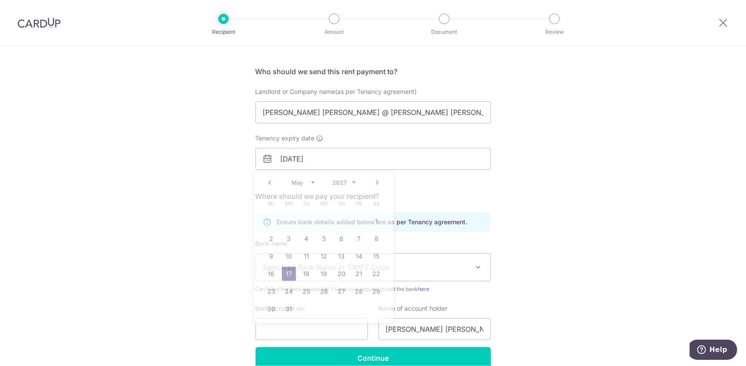
click at [208, 220] on div "Who would you like to pay? Your recipient does not need a CardUp account to rec…" at bounding box center [373, 202] width 746 height 418
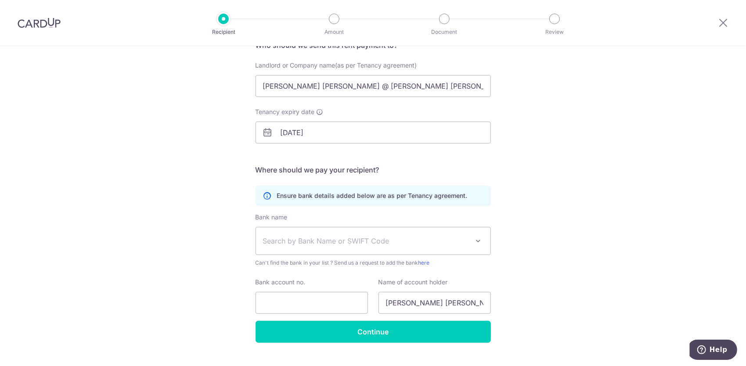
scroll to position [97, 0]
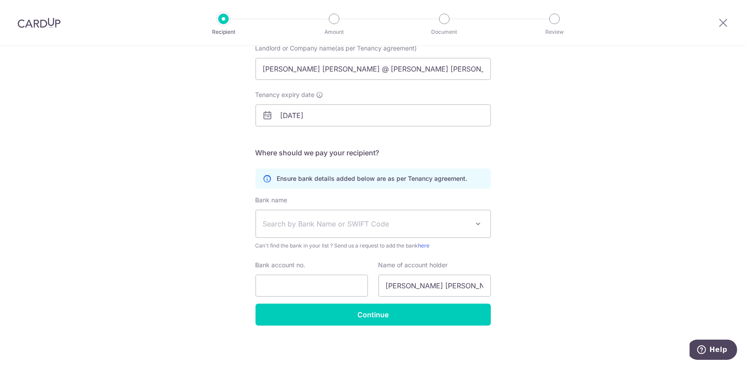
click at [307, 222] on span "Search by Bank Name or SWIFT Code" at bounding box center [366, 224] width 206 height 11
click at [314, 221] on span "Search by Bank Name or SWIFT Code" at bounding box center [366, 224] width 206 height 11
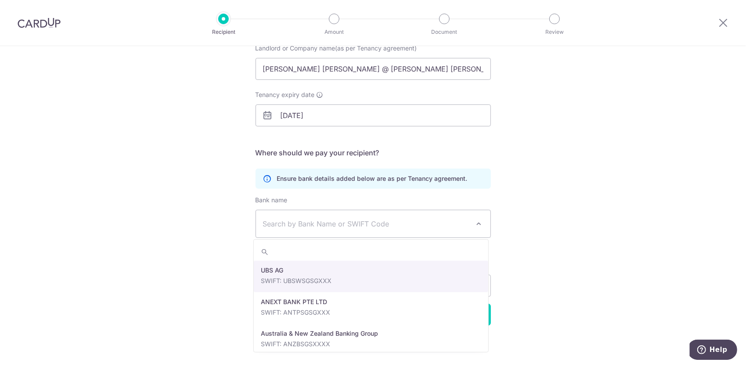
click at [353, 221] on span "Search by Bank Name or SWIFT Code" at bounding box center [366, 224] width 206 height 11
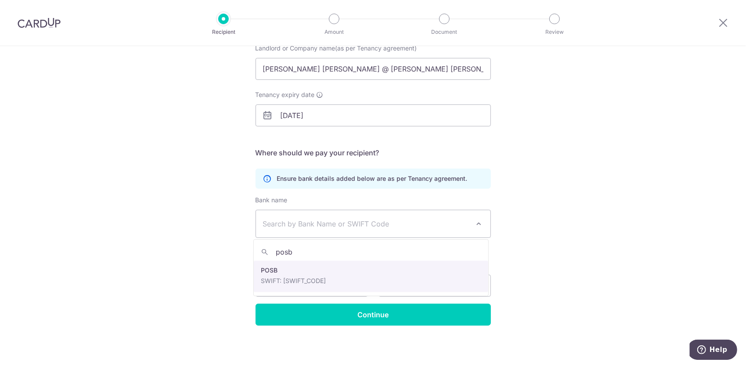
type input "posb"
select select "19"
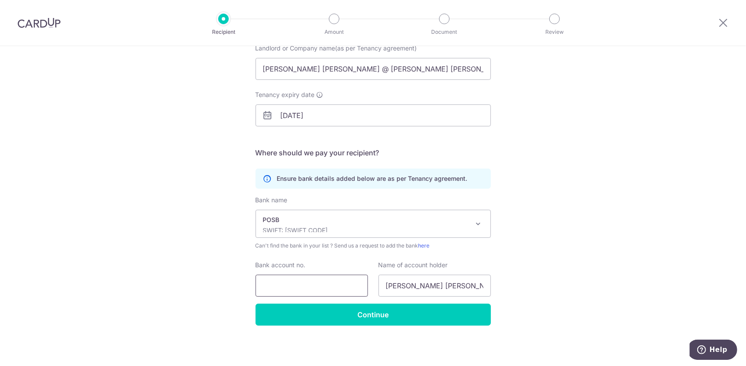
click at [302, 287] on input "Bank account no." at bounding box center [312, 286] width 112 height 22
click at [398, 283] on input "NITHA RAMYA" at bounding box center [435, 286] width 112 height 22
click at [351, 285] on input "Bank account no." at bounding box center [312, 286] width 112 height 22
type input "193369405"
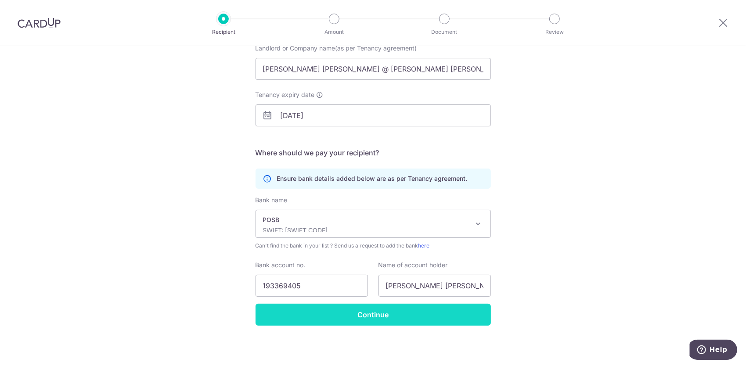
click at [312, 311] on input "Continue" at bounding box center [373, 315] width 235 height 22
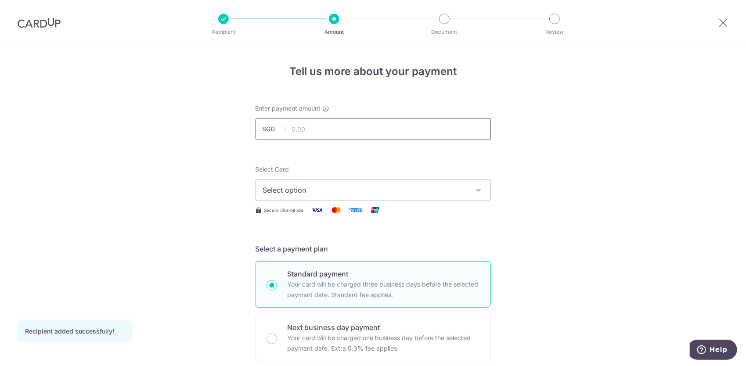
click at [294, 132] on input "text" at bounding box center [373, 129] width 235 height 22
type input "2"
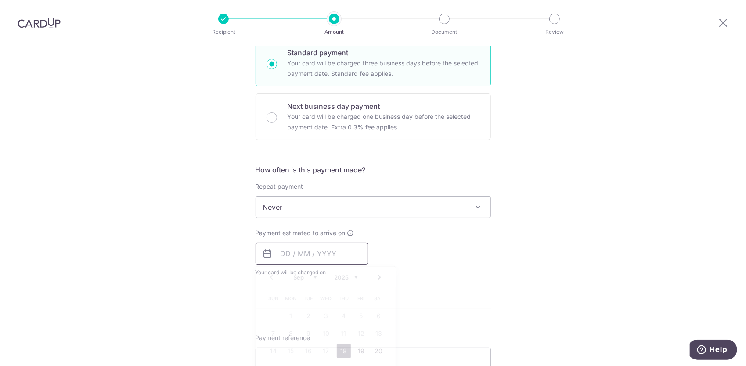
type input "4,200.00"
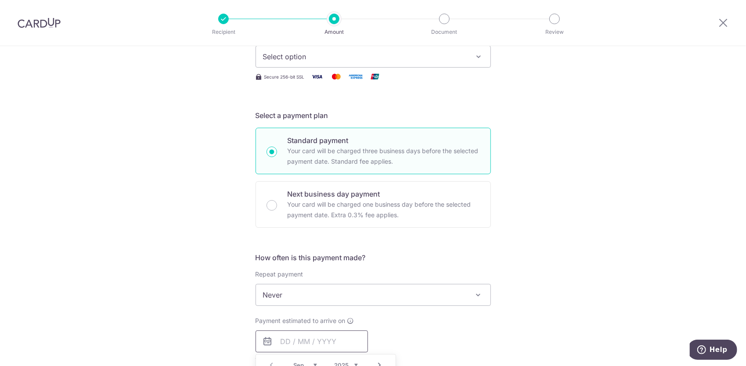
scroll to position [177, 0]
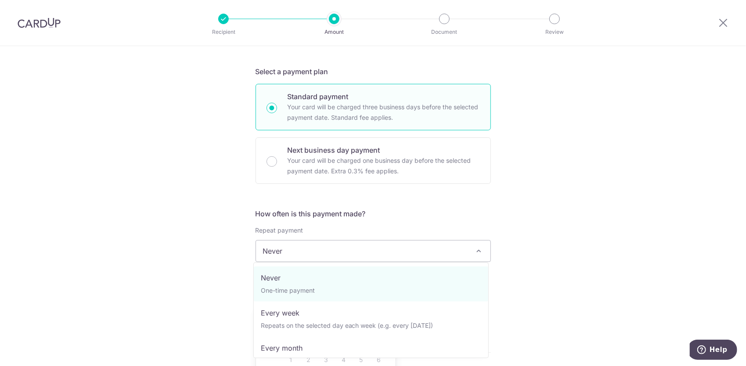
click at [281, 249] on span "Never" at bounding box center [373, 251] width 235 height 21
select select "3"
type input "17/05/2027"
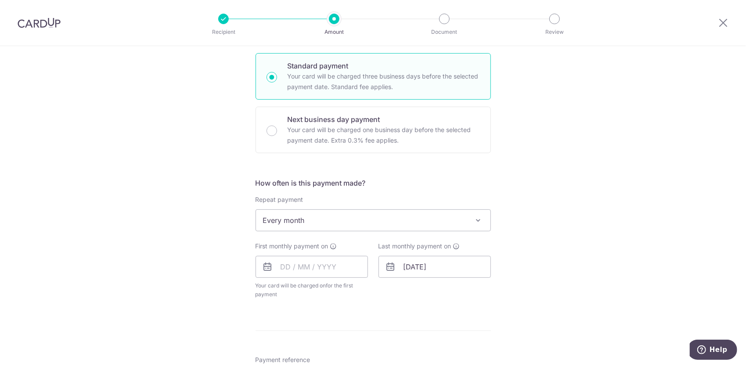
scroll to position [221, 0]
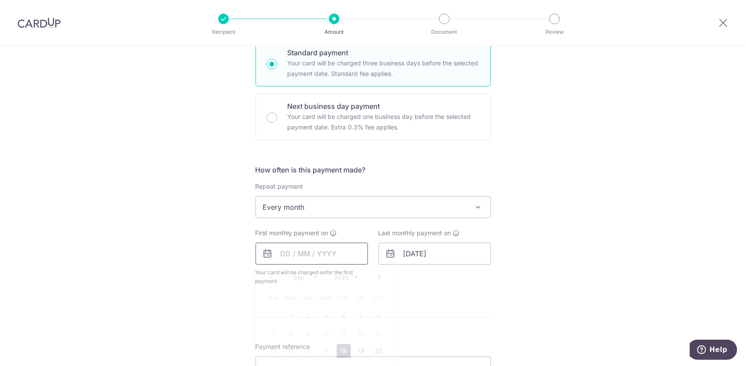
click at [292, 251] on input "text" at bounding box center [312, 254] width 112 height 22
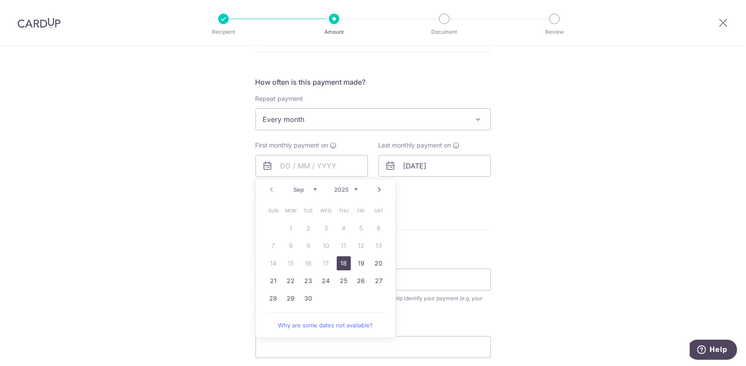
click at [339, 262] on link "18" at bounding box center [344, 263] width 14 height 14
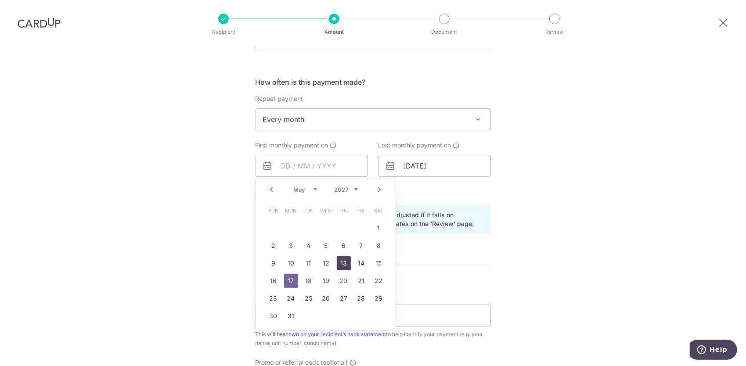
type input "18/09/2025"
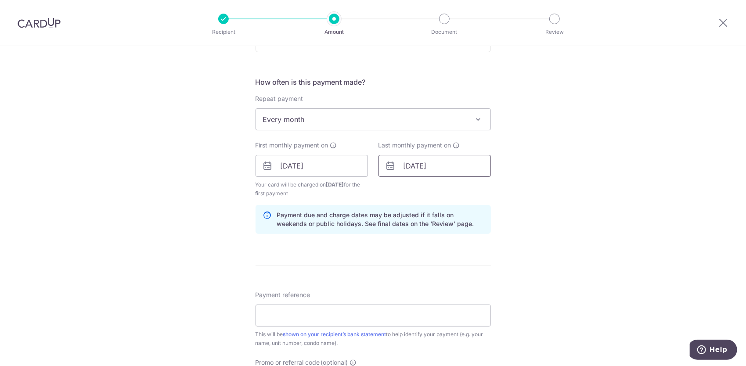
click at [433, 162] on input "17/05/2027" at bounding box center [435, 166] width 112 height 22
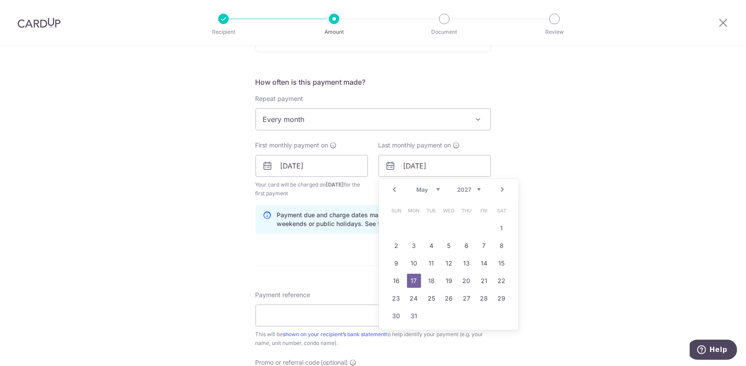
click at [432, 188] on select "Jan Feb Mar Apr May Jun Jul Aug Sep Oct Nov Dec" at bounding box center [428, 189] width 23 height 7
click at [399, 281] on link "18" at bounding box center [397, 281] width 14 height 14
type input "18/04/2027"
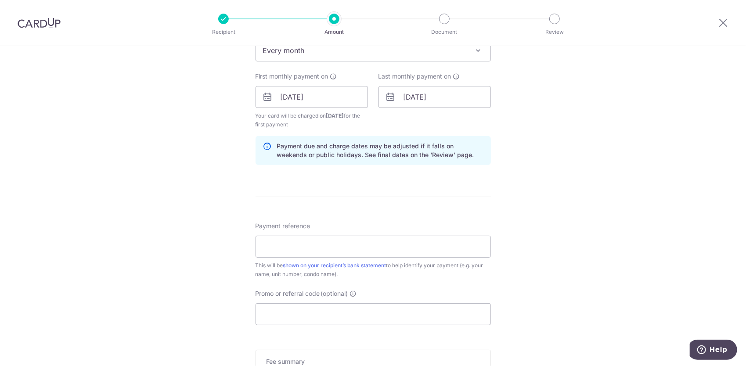
scroll to position [397, 0]
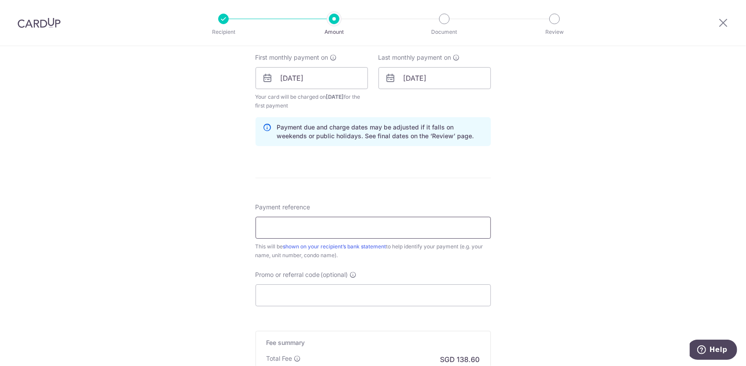
click at [273, 225] on input "Payment reference" at bounding box center [373, 228] width 235 height 22
type input "Corals 05-26 Rental"
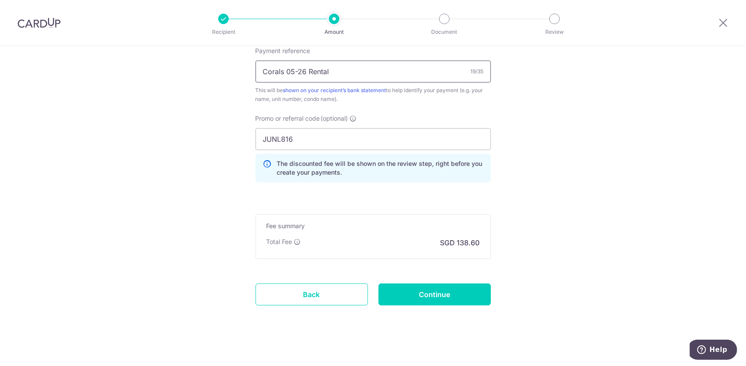
scroll to position [556, 0]
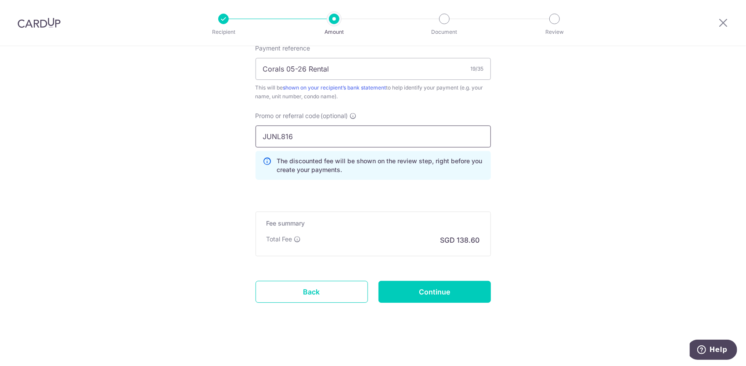
drag, startPoint x: 292, startPoint y: 137, endPoint x: 255, endPoint y: 136, distance: 36.9
click at [256, 136] on input "JUNL816" at bounding box center [373, 137] width 235 height 22
type input "r"
type input "saverent179"
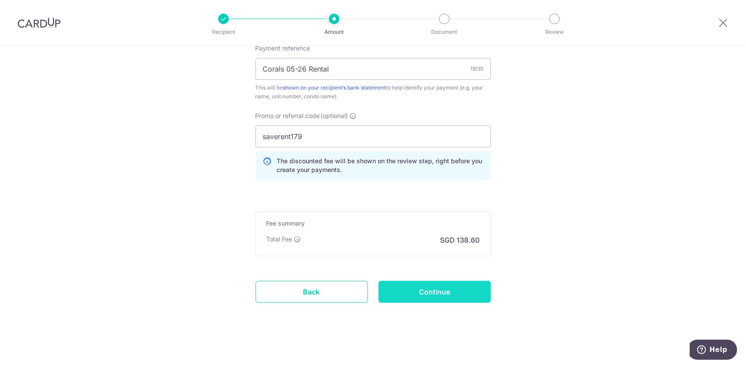
click at [410, 285] on input "Continue" at bounding box center [435, 292] width 112 height 22
type input "Create Schedule"
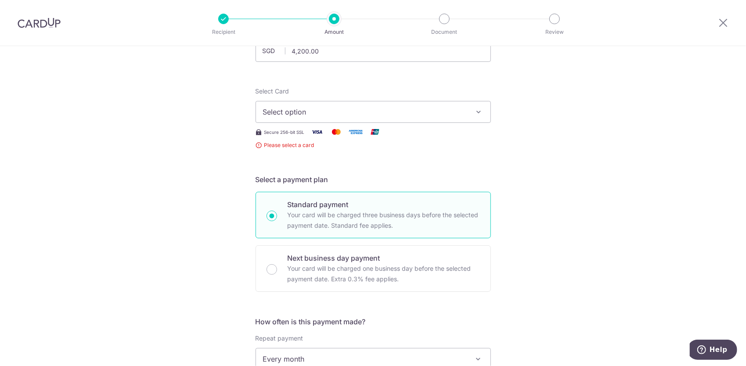
scroll to position [41, 0]
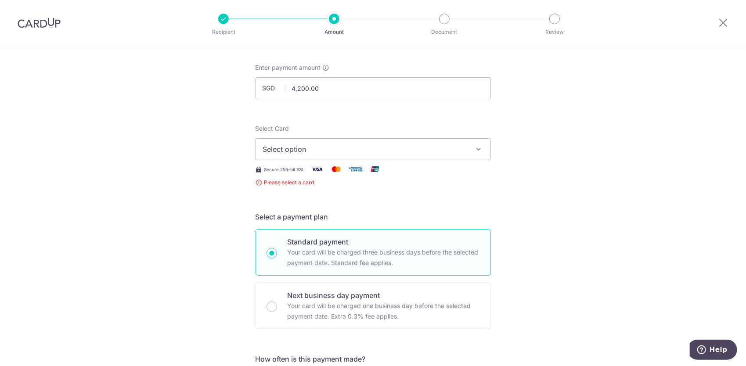
click at [349, 150] on span "Select option" at bounding box center [365, 149] width 205 height 11
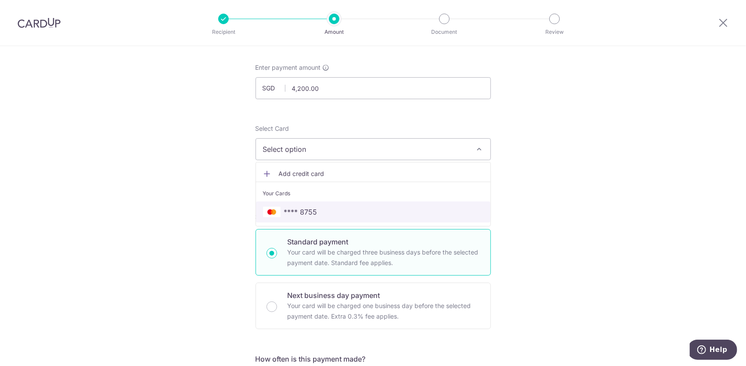
click at [321, 206] on link "**** 8755" at bounding box center [373, 212] width 235 height 21
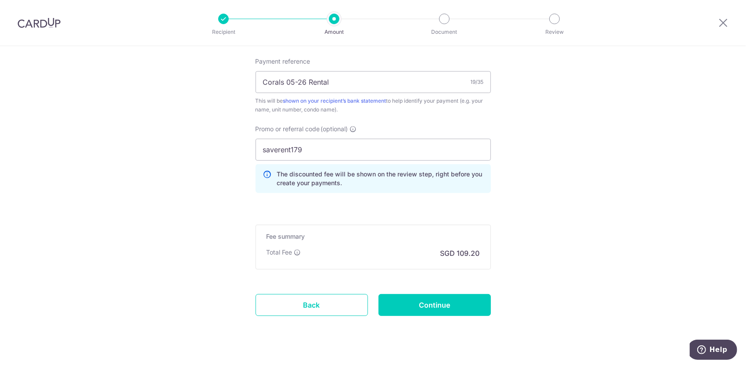
scroll to position [512, 0]
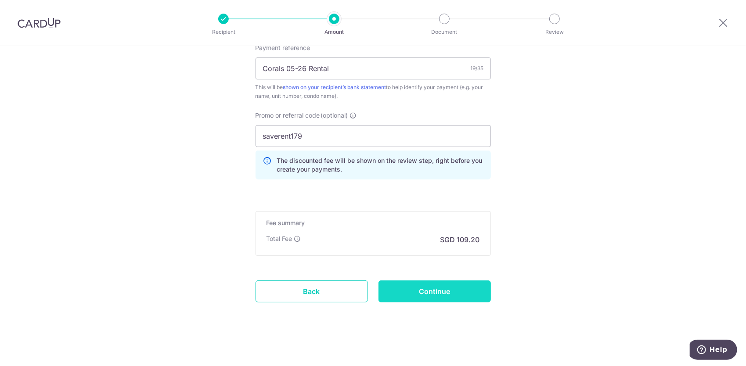
click at [412, 294] on input "Continue" at bounding box center [435, 292] width 112 height 22
type input "Create Schedule"
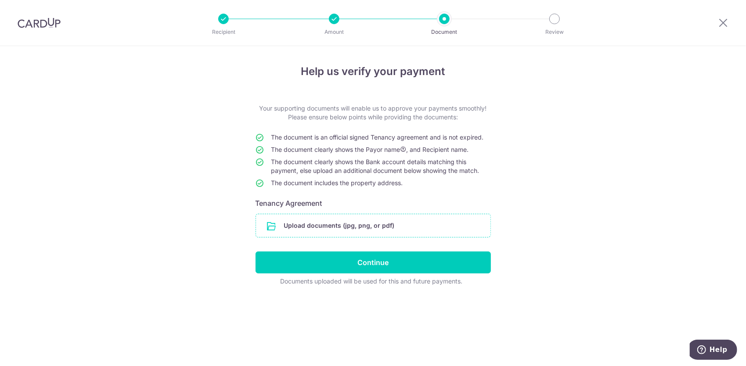
click at [307, 228] on input "file" at bounding box center [373, 225] width 235 height 23
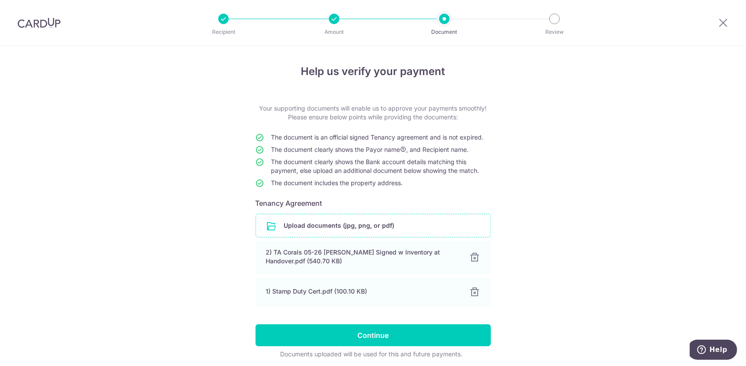
scroll to position [33, 0]
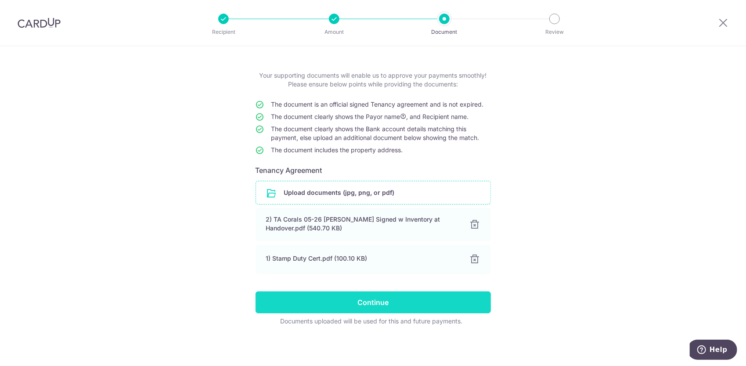
click at [297, 302] on input "Continue" at bounding box center [373, 303] width 235 height 22
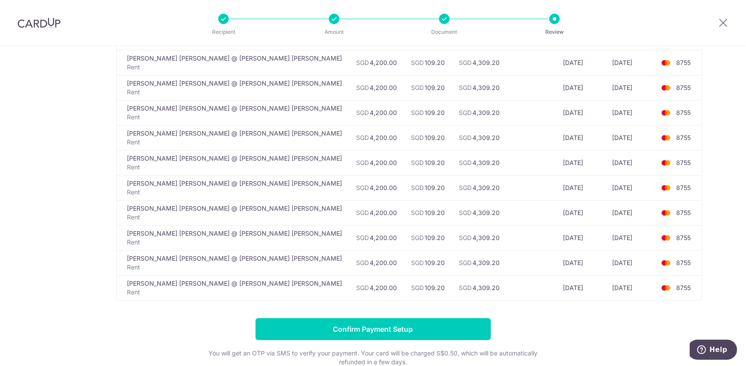
scroll to position [395, 0]
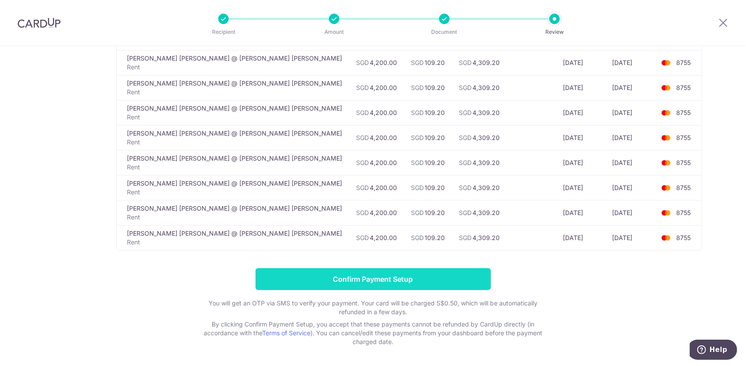
click at [404, 281] on input "Confirm Payment Setup" at bounding box center [373, 279] width 235 height 22
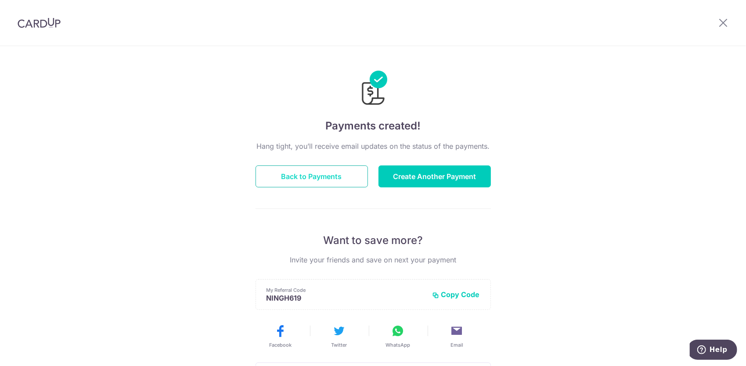
click at [325, 177] on button "Back to Payments" at bounding box center [312, 177] width 112 height 22
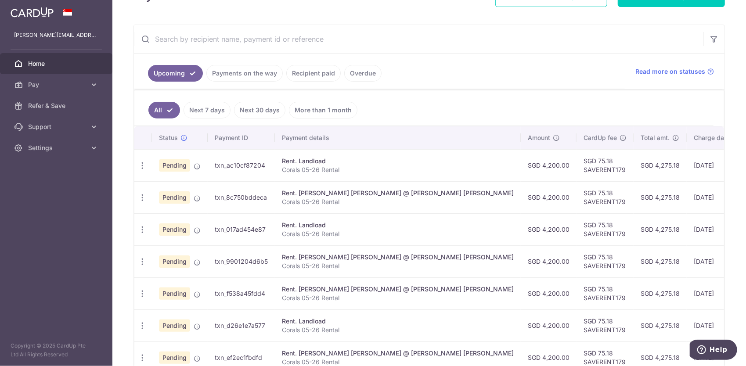
scroll to position [132, 0]
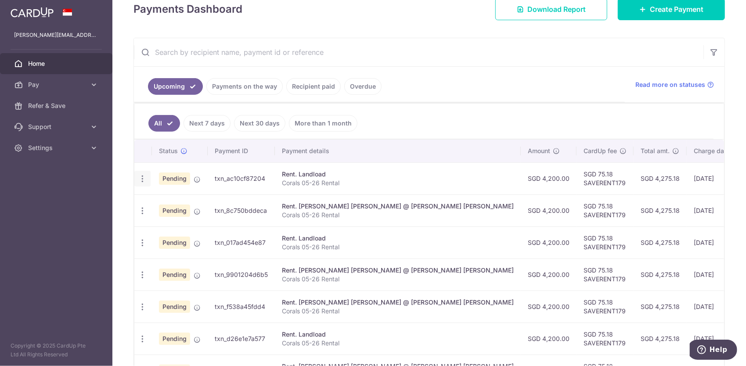
click at [142, 181] on div "Update payment Cancel payment Upload doc" at bounding box center [142, 179] width 16 height 16
click at [143, 176] on icon "button" at bounding box center [142, 178] width 9 height 9
click at [189, 220] on span "Cancel payment" at bounding box center [189, 224] width 59 height 11
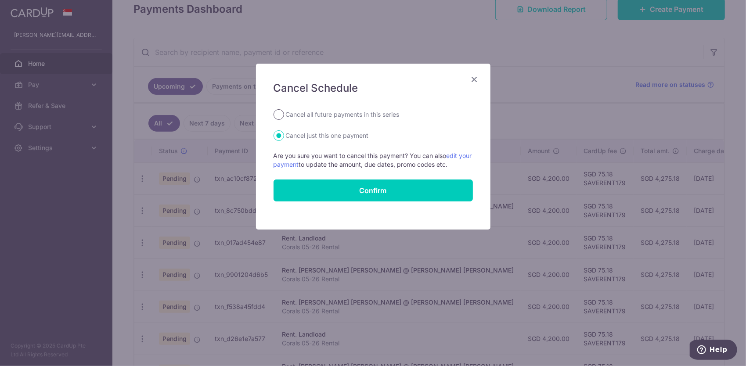
click at [280, 112] on input "Cancel all future payments in this series" at bounding box center [279, 114] width 11 height 11
radio input "true"
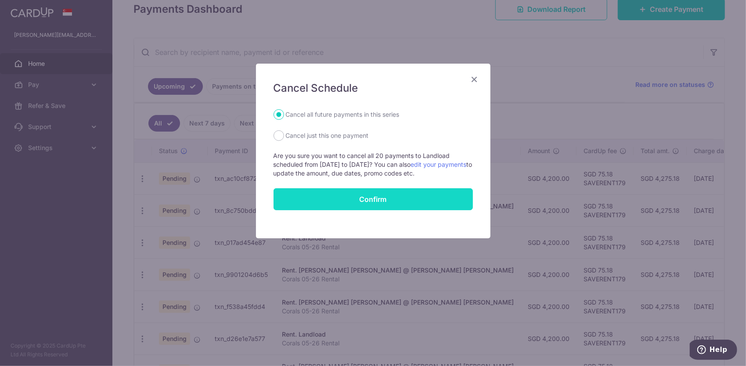
click at [325, 201] on button "Confirm" at bounding box center [373, 199] width 199 height 22
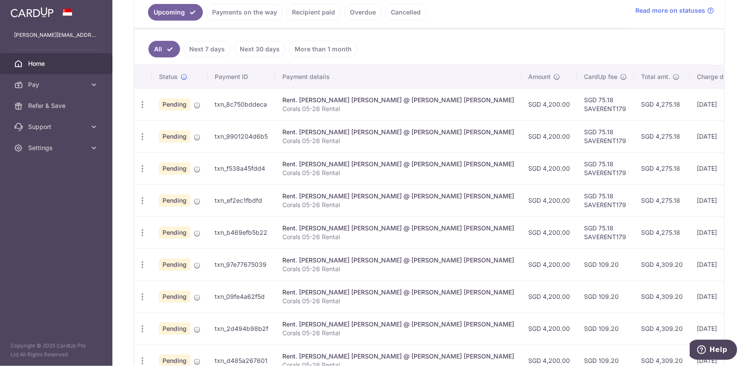
scroll to position [220, 0]
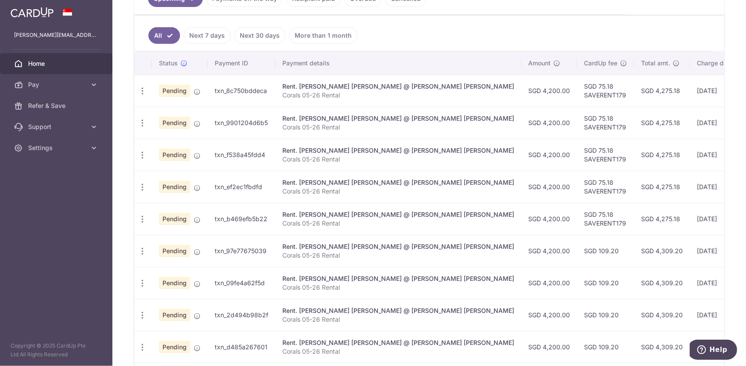
drag, startPoint x: 417, startPoint y: 366, endPoint x: 423, endPoint y: 367, distance: 6.2
click at [423, 366] on html "nora.hu.ning@gmail.com Home Pay Payments Recipients Cards Refer & Save Support …" at bounding box center [373, 183] width 746 height 366
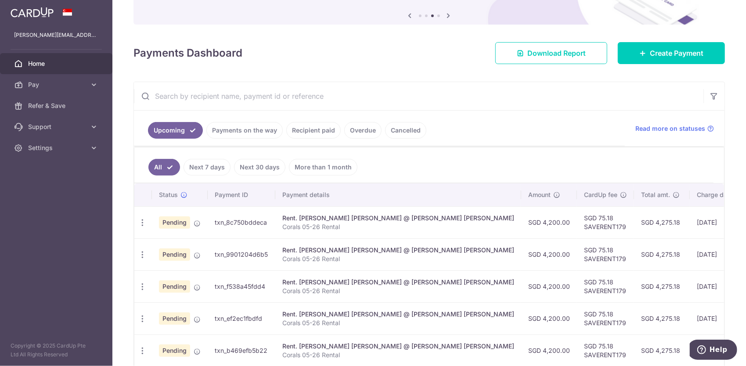
scroll to position [132, 0]
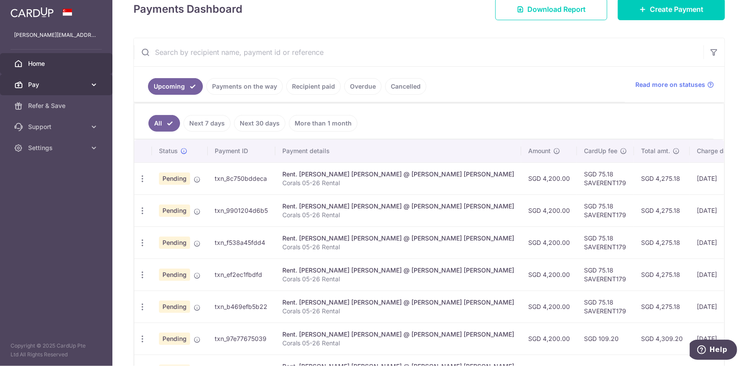
click at [62, 87] on span "Pay" at bounding box center [57, 84] width 58 height 9
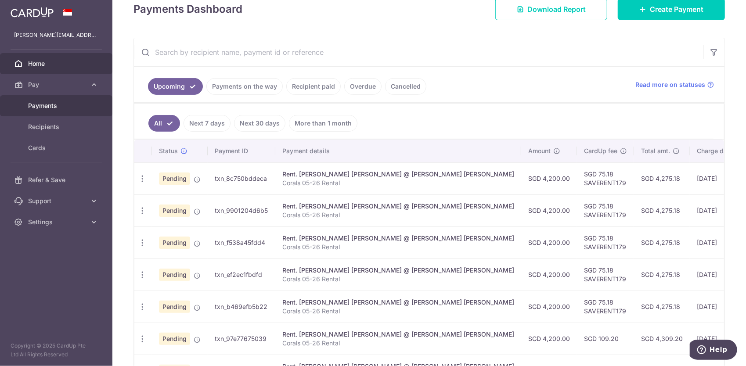
click at [57, 104] on span "Payments" at bounding box center [57, 105] width 58 height 9
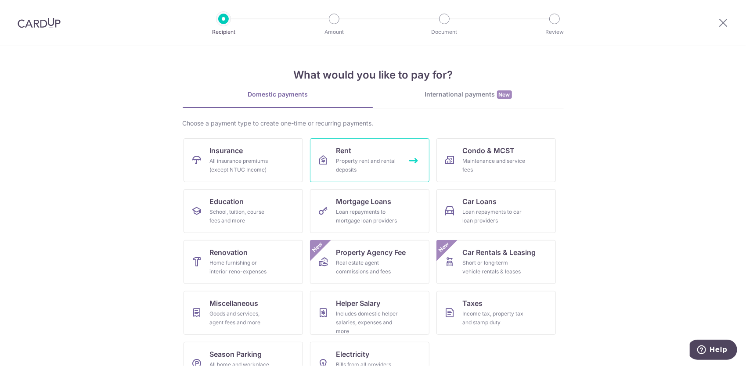
click at [342, 154] on span "Rent" at bounding box center [343, 150] width 15 height 11
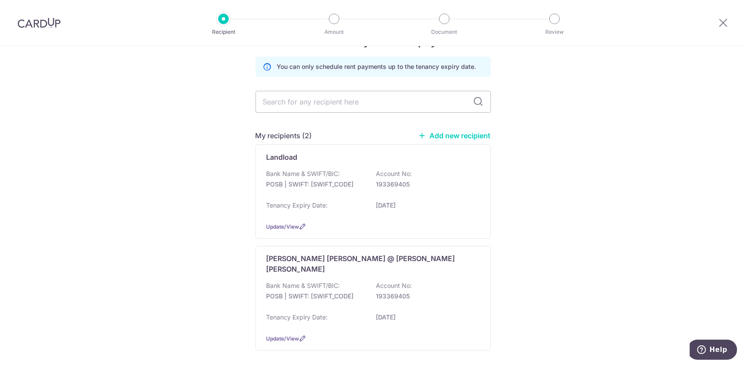
scroll to position [44, 0]
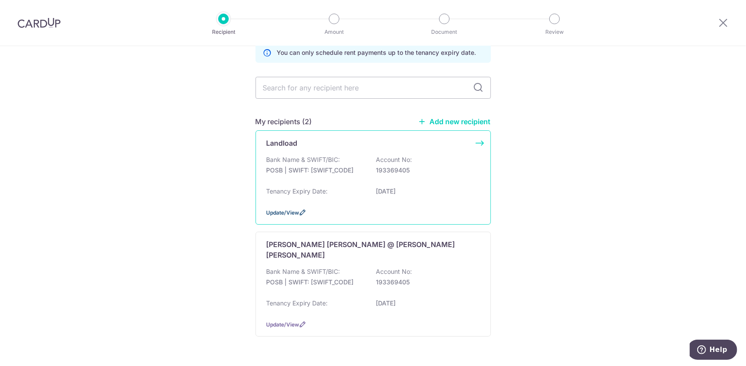
click at [281, 211] on span "Update/View" at bounding box center [283, 213] width 33 height 7
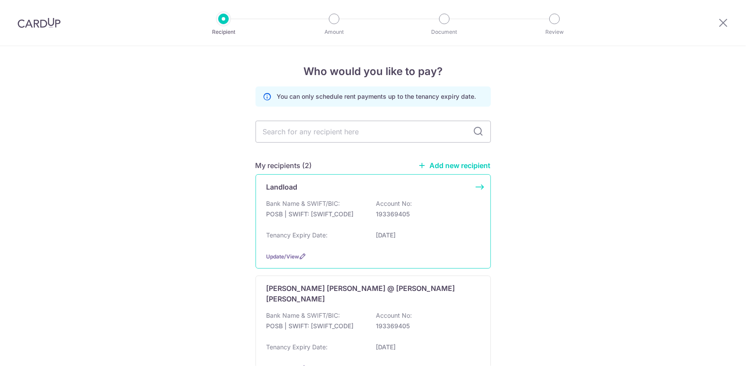
scroll to position [58, 0]
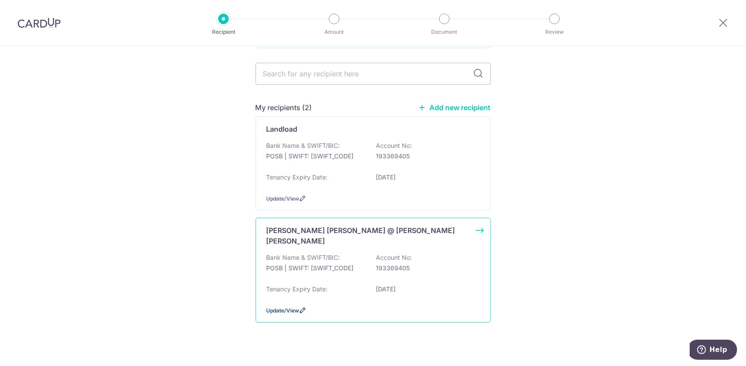
click at [285, 307] on span "Update/View" at bounding box center [283, 310] width 33 height 7
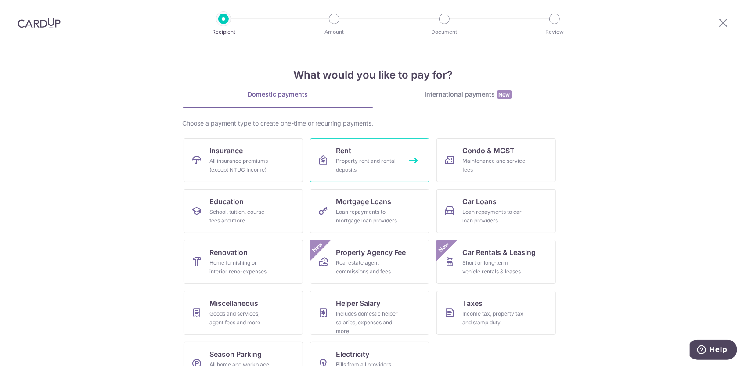
click at [330, 154] on link "Rent Property rent and rental deposits" at bounding box center [369, 160] width 119 height 44
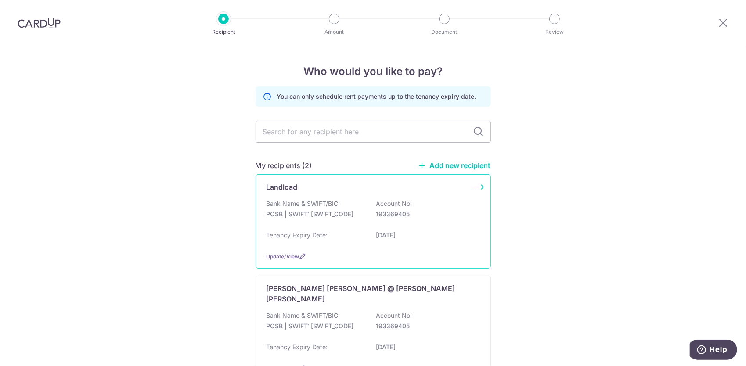
click at [481, 185] on div "Landload Bank Name & SWIFT/BIC: POSB | SWIFT: DBSSSGSGXXX Account No: 193369405…" at bounding box center [373, 221] width 235 height 94
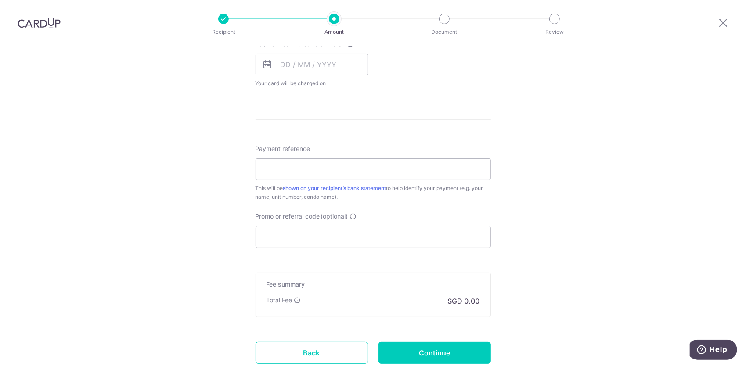
scroll to position [473, 0]
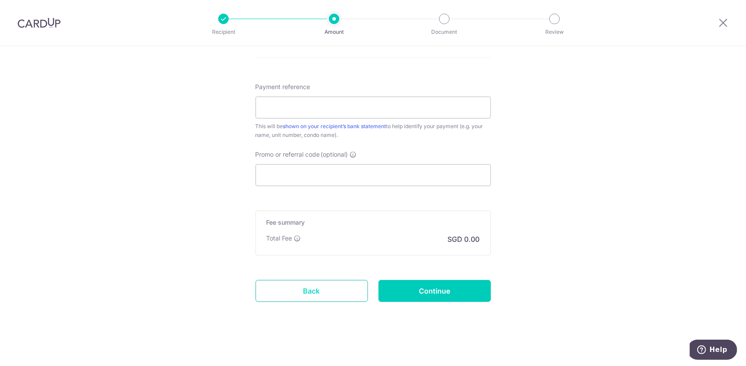
click at [325, 298] on link "Back" at bounding box center [312, 291] width 112 height 22
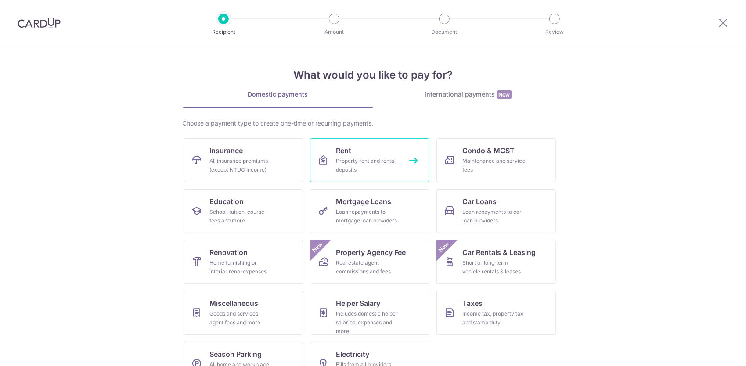
click at [344, 149] on span "Rent" at bounding box center [343, 150] width 15 height 11
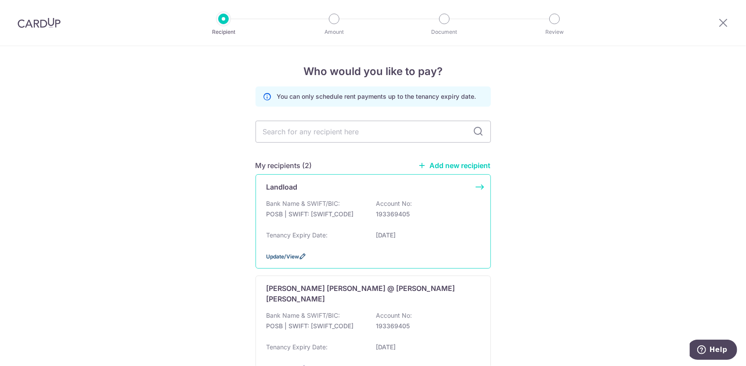
click at [284, 256] on span "Update/View" at bounding box center [283, 256] width 33 height 7
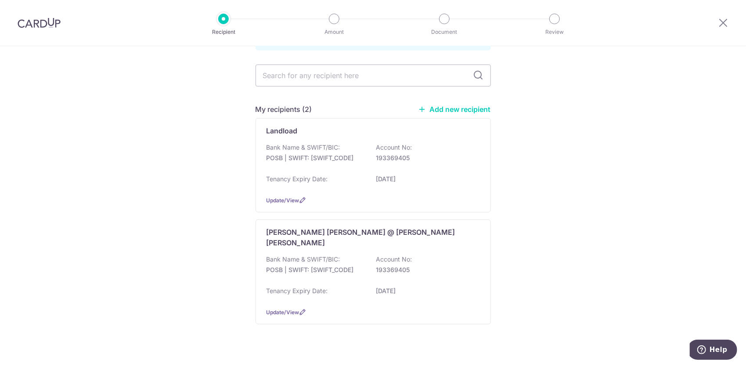
scroll to position [58, 0]
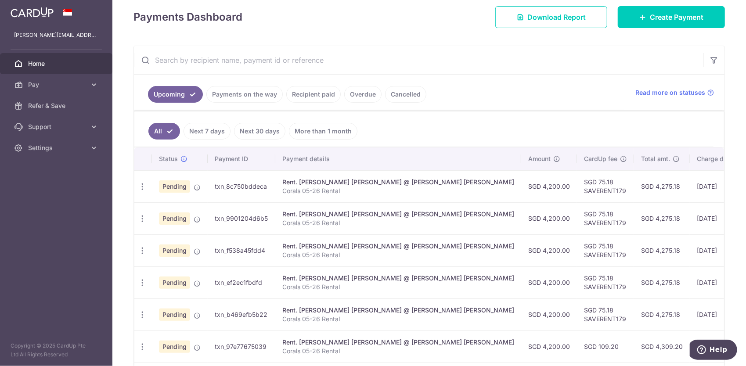
scroll to position [137, 0]
